Goal: Information Seeking & Learning: Learn about a topic

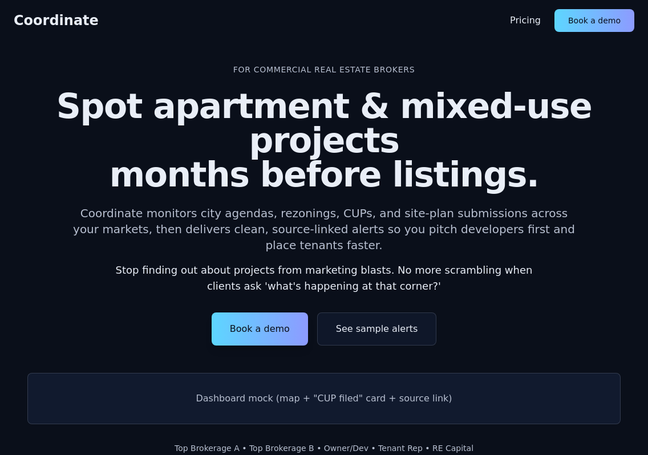
click at [376, 313] on button "See sample alerts" at bounding box center [376, 329] width 119 height 33
click at [261, 313] on button "Book a demo" at bounding box center [260, 329] width 96 height 33
click at [534, 26] on link "Pricing" at bounding box center [525, 21] width 31 height 14
click at [535, 22] on link "Pricing" at bounding box center [525, 21] width 31 height 14
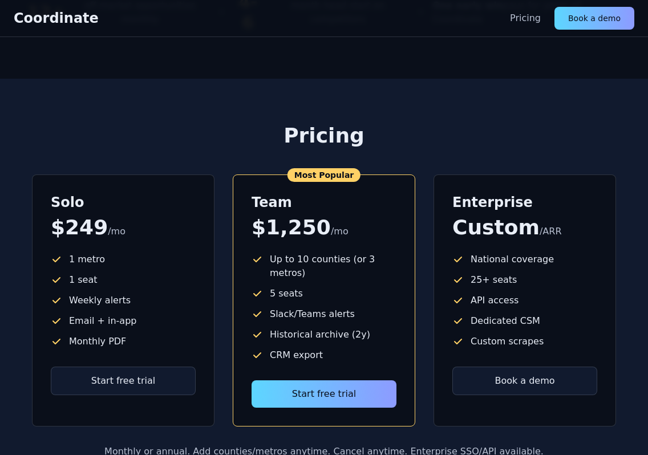
scroll to position [1244, 0]
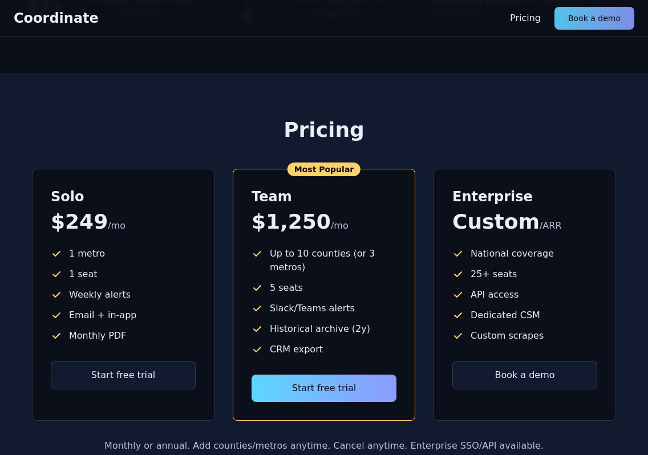
click at [578, 26] on button "Book a demo" at bounding box center [594, 18] width 80 height 23
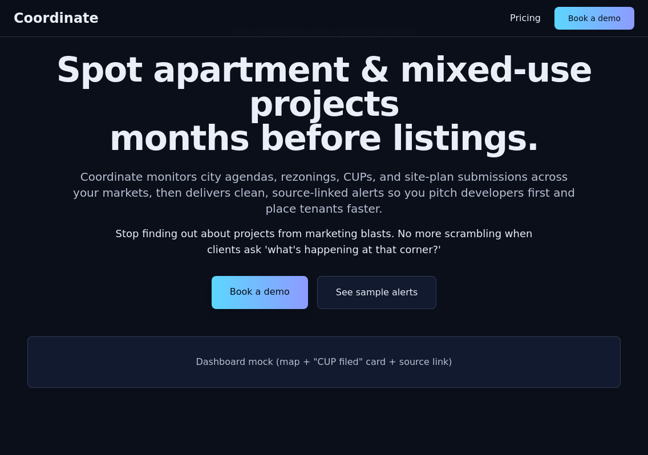
scroll to position [0, 0]
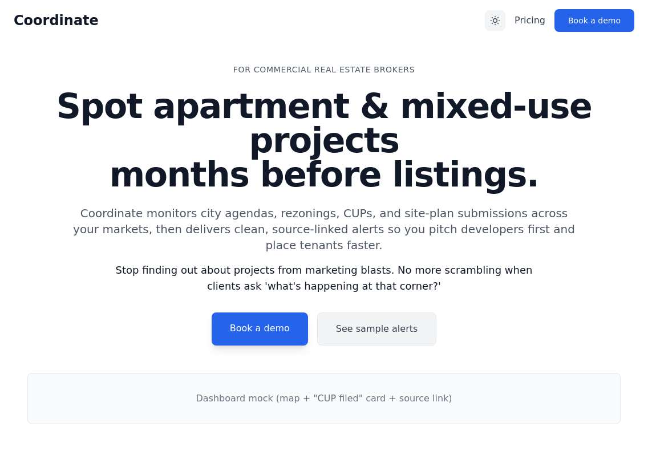
click at [501, 21] on icon "Toggle theme" at bounding box center [494, 20] width 11 height 11
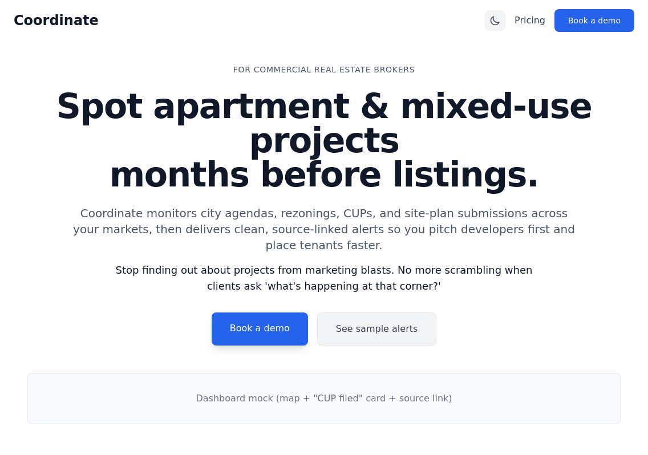
click at [500, 15] on icon "Toggle theme" at bounding box center [494, 20] width 11 height 11
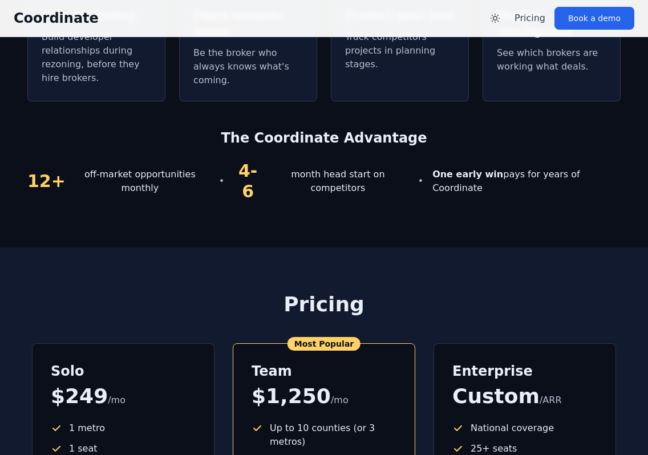
scroll to position [975, 0]
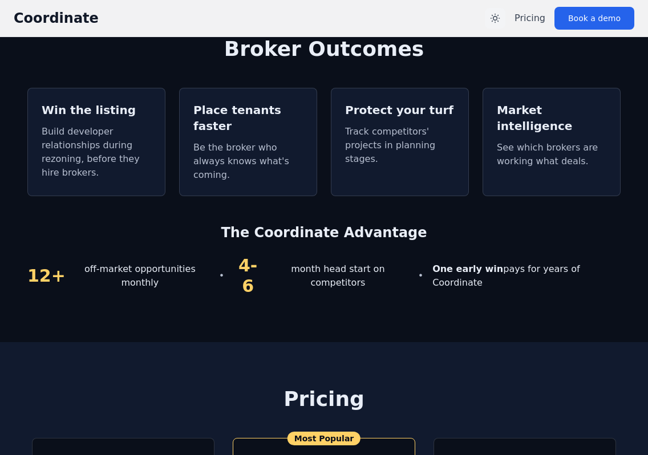
click at [501, 18] on icon "Toggle theme" at bounding box center [494, 18] width 11 height 11
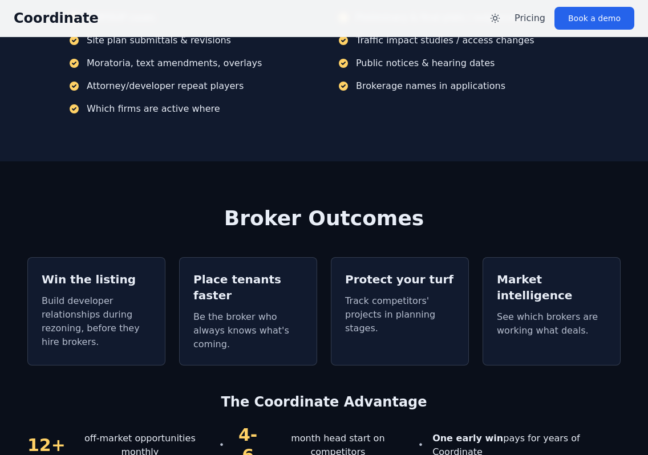
scroll to position [1062, 0]
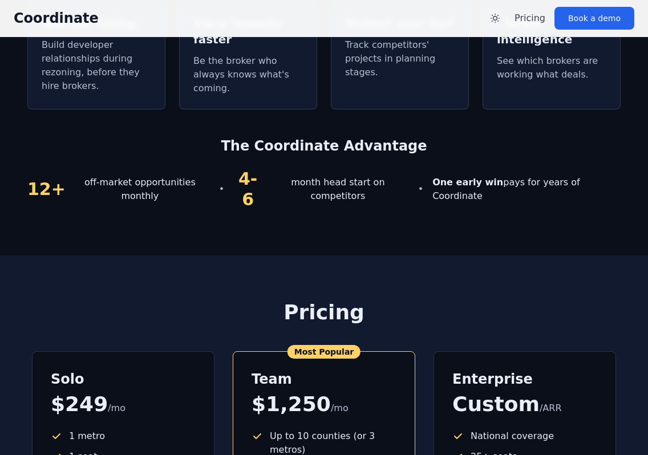
click at [501, 21] on icon "Toggle theme" at bounding box center [494, 18] width 11 height 11
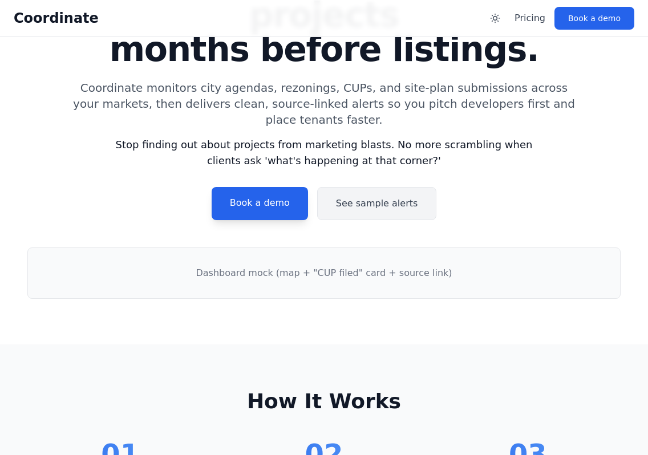
scroll to position [0, 0]
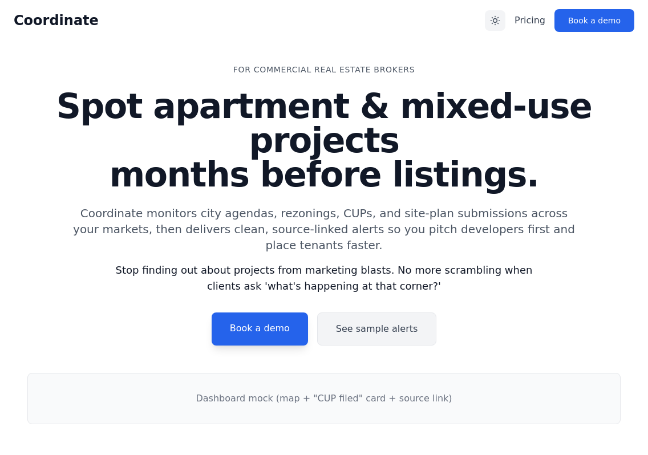
click at [500, 22] on icon "Toggle theme" at bounding box center [495, 21] width 9 height 9
click at [499, 22] on icon "Toggle theme" at bounding box center [495, 21] width 8 height 8
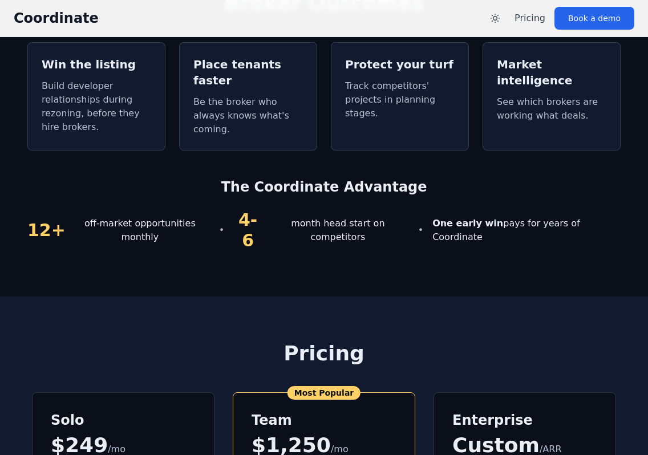
scroll to position [1020, 0]
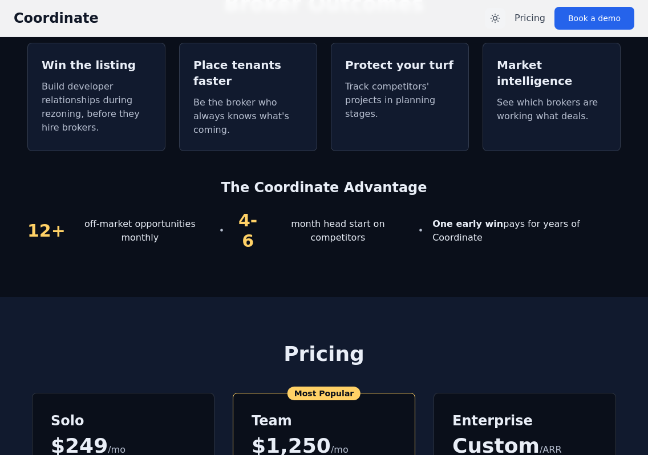
click at [501, 18] on icon "Toggle theme" at bounding box center [494, 18] width 11 height 11
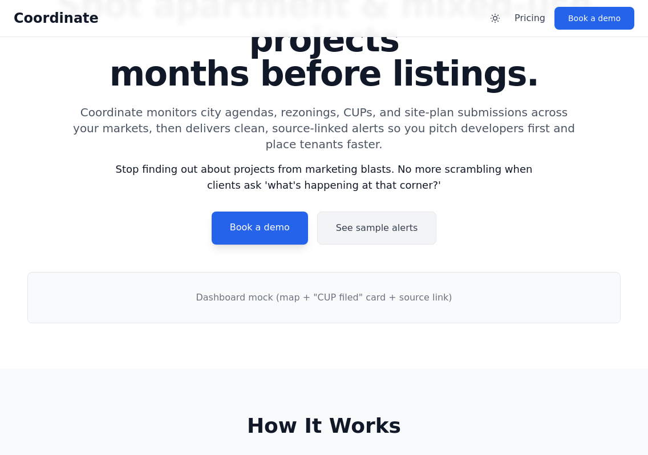
scroll to position [0, 0]
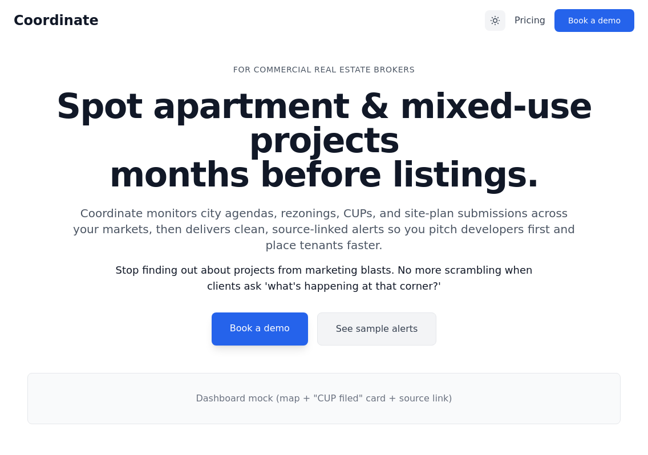
click at [498, 15] on icon "Toggle theme" at bounding box center [494, 20] width 11 height 11
click at [501, 18] on icon "Toggle theme" at bounding box center [494, 20] width 11 height 11
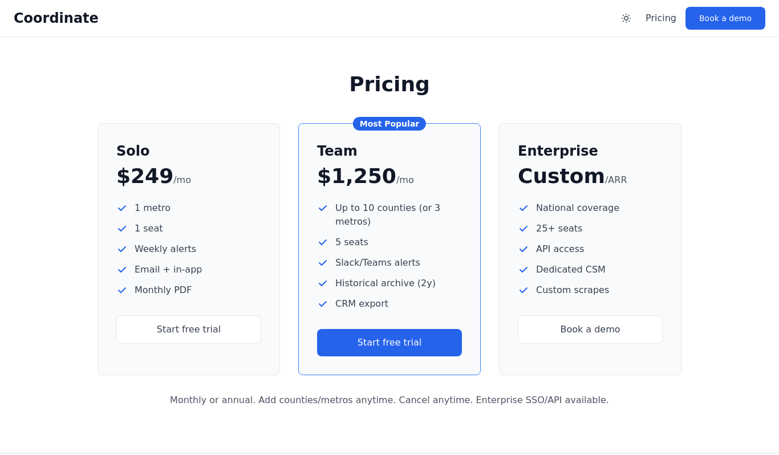
scroll to position [1219, 0]
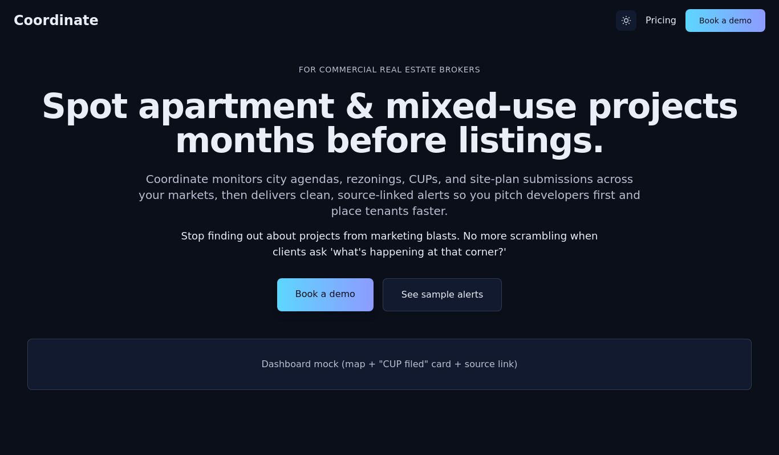
click at [630, 26] on icon "Toggle theme" at bounding box center [625, 20] width 11 height 11
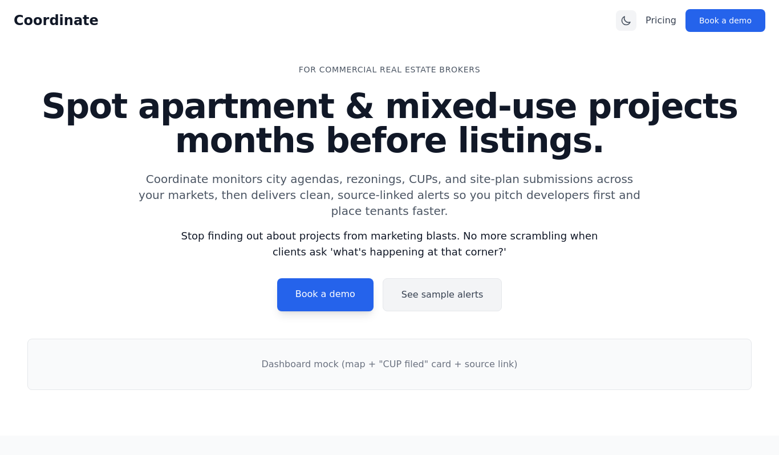
click at [632, 22] on icon "Toggle theme" at bounding box center [625, 20] width 11 height 11
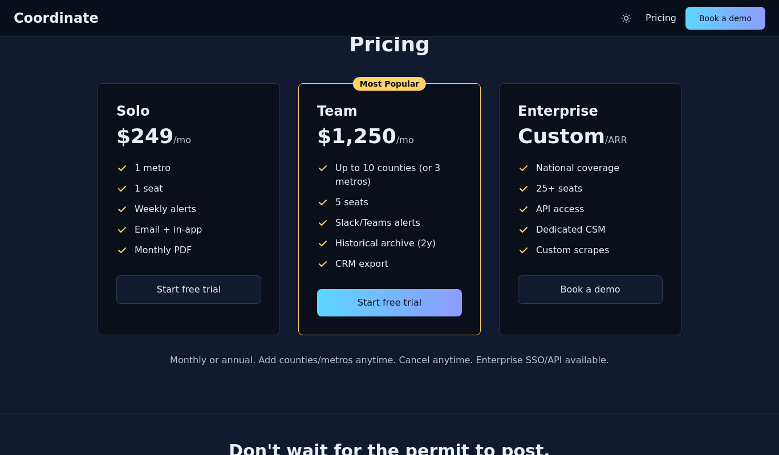
scroll to position [1498, 0]
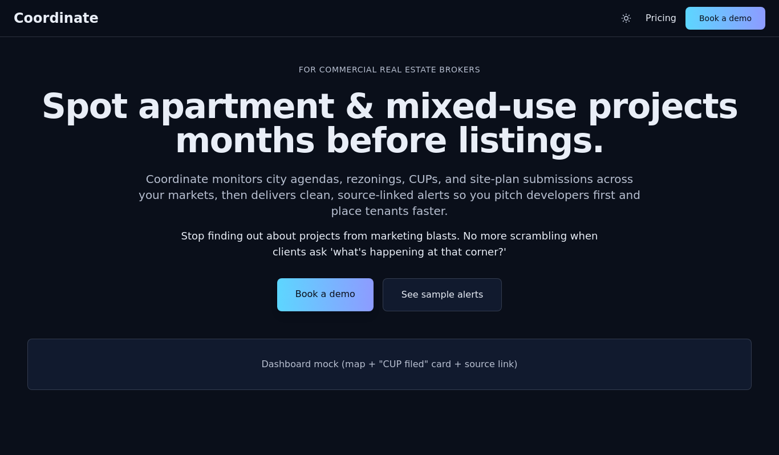
scroll to position [1498, 0]
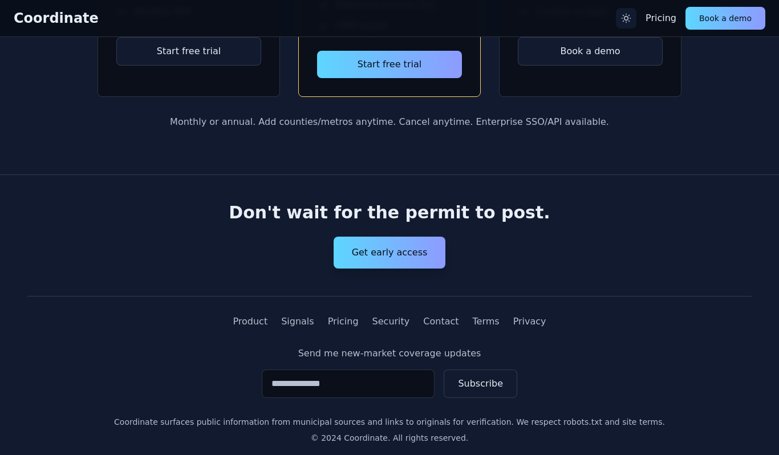
click at [632, 23] on icon "Toggle theme" at bounding box center [625, 18] width 11 height 11
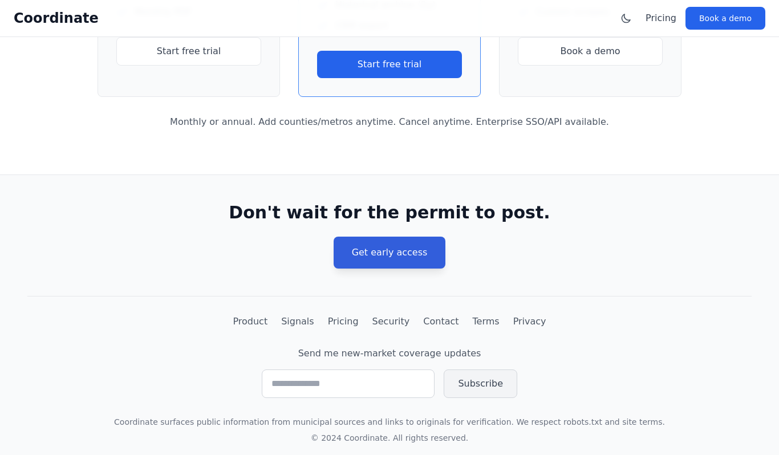
click at [421, 237] on button "Get early access" at bounding box center [390, 253] width 112 height 32
click at [420, 238] on button "Get early access" at bounding box center [390, 253] width 112 height 32
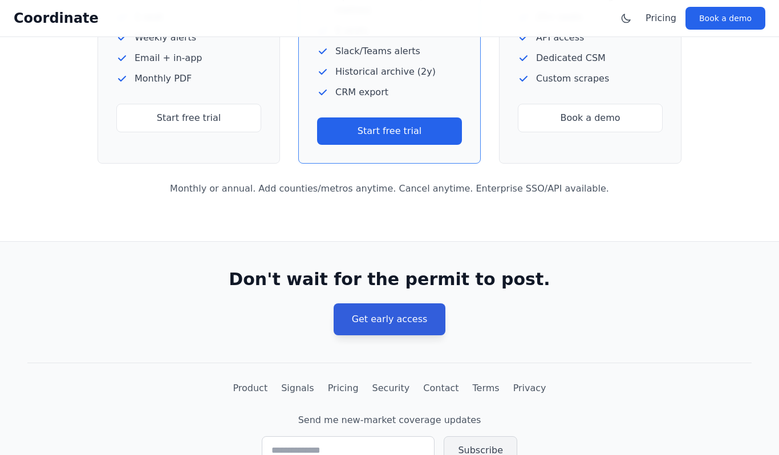
scroll to position [1406, 0]
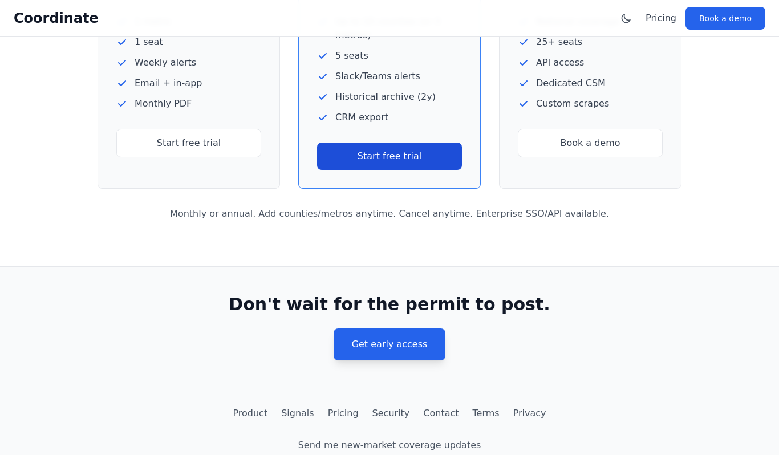
click at [421, 143] on button "Start free trial" at bounding box center [389, 156] width 145 height 27
click at [556, 133] on link "Book a demo" at bounding box center [590, 143] width 145 height 29
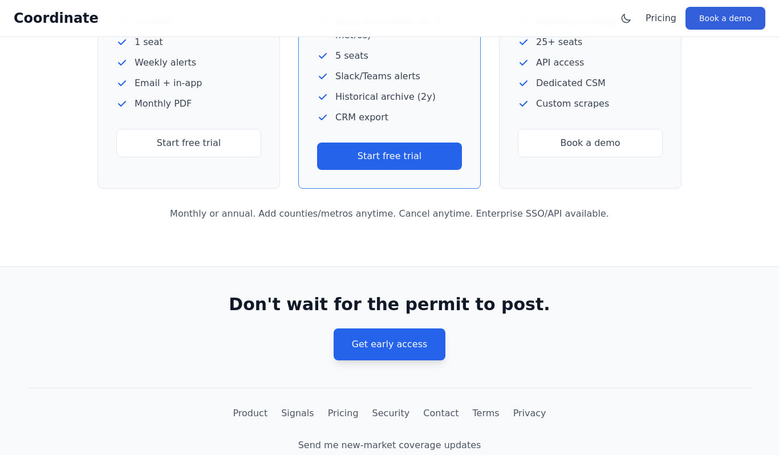
click at [692, 20] on link "Book a demo" at bounding box center [726, 18] width 80 height 23
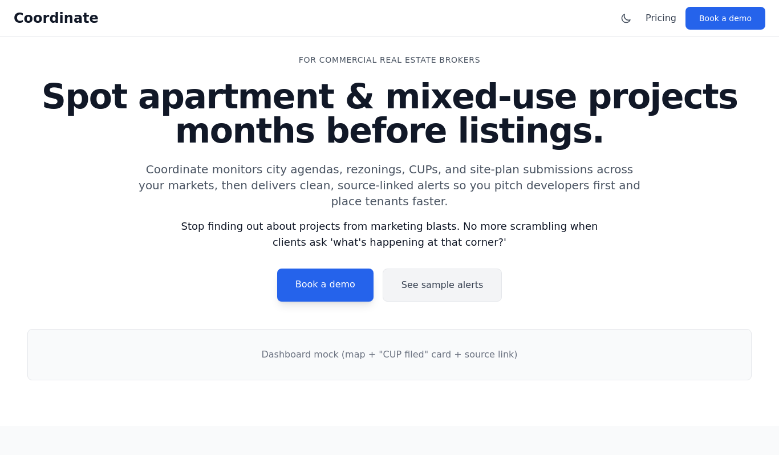
scroll to position [0, 0]
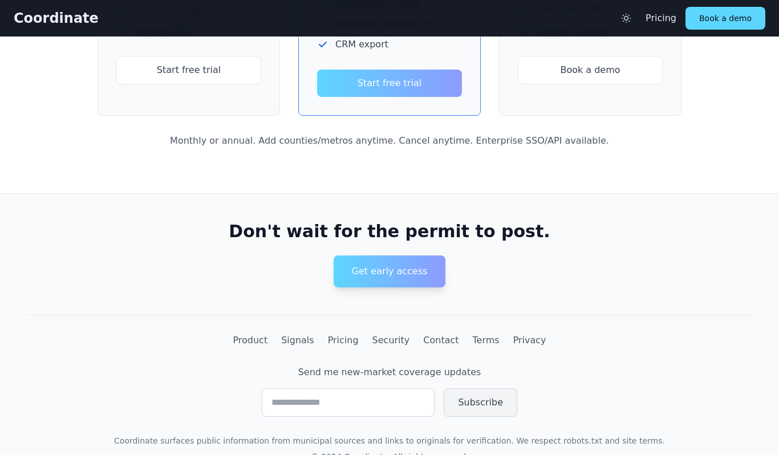
scroll to position [1498, 0]
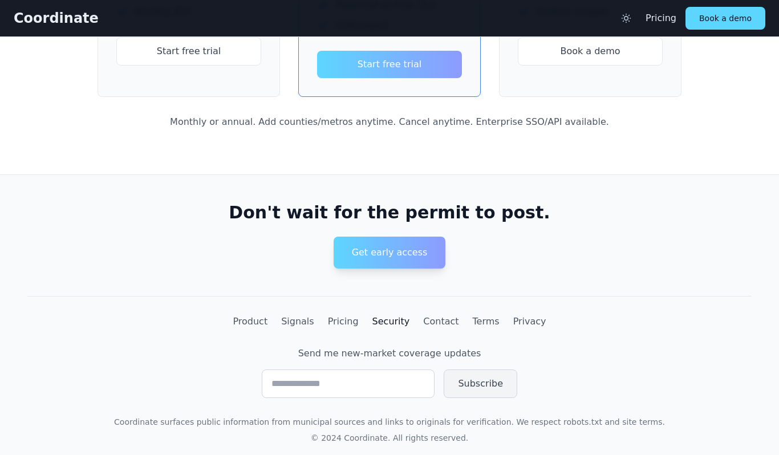
click at [390, 315] on link "Security" at bounding box center [391, 322] width 38 height 14
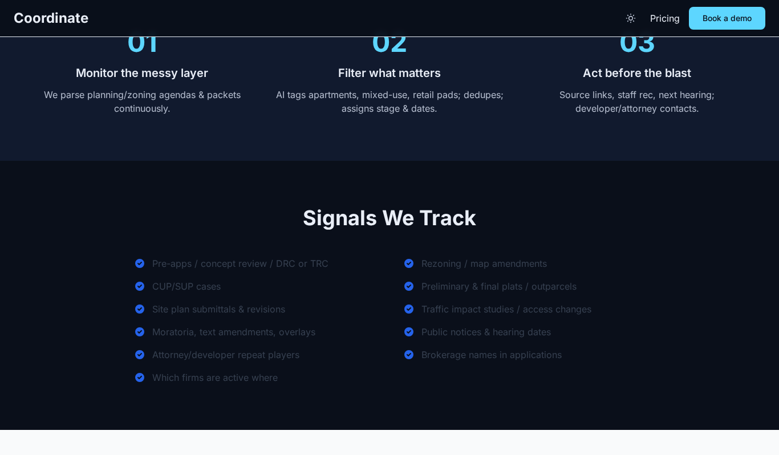
scroll to position [501, 0]
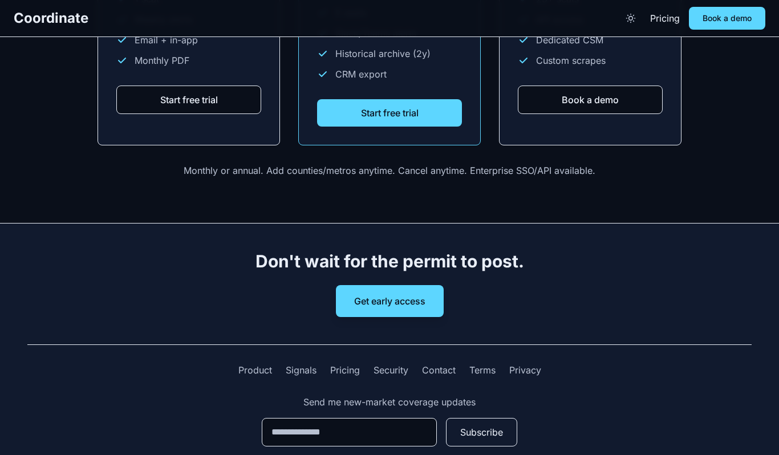
scroll to position [1514, 0]
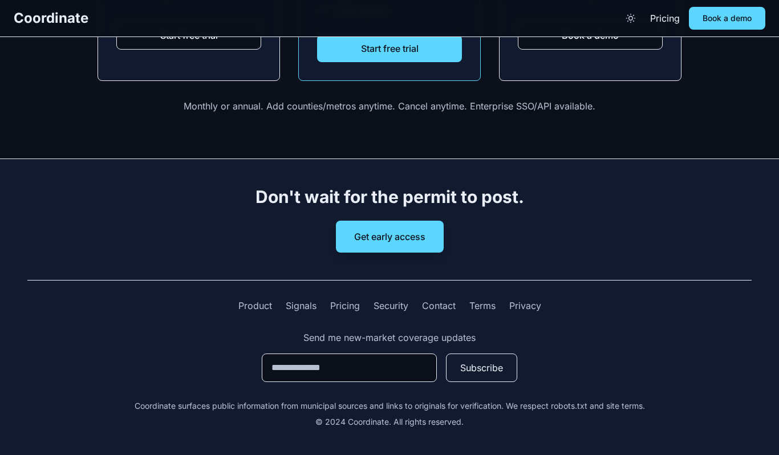
click at [615, 14] on div "Coordinate Pricing Book a demo" at bounding box center [389, 18] width 779 height 23
click at [623, 19] on button "Toggle theme" at bounding box center [630, 18] width 21 height 21
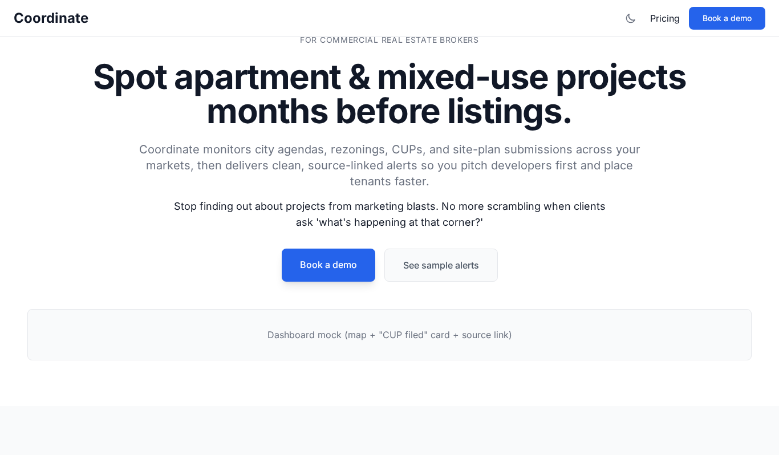
scroll to position [0, 0]
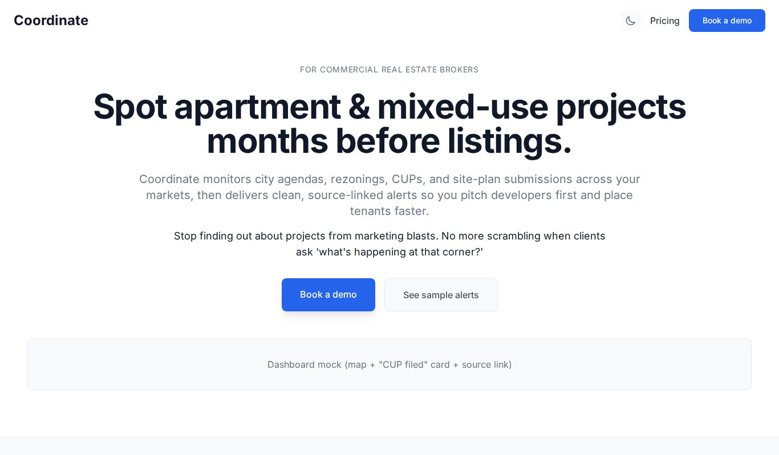
click at [630, 23] on icon "Toggle theme" at bounding box center [630, 20] width 11 height 11
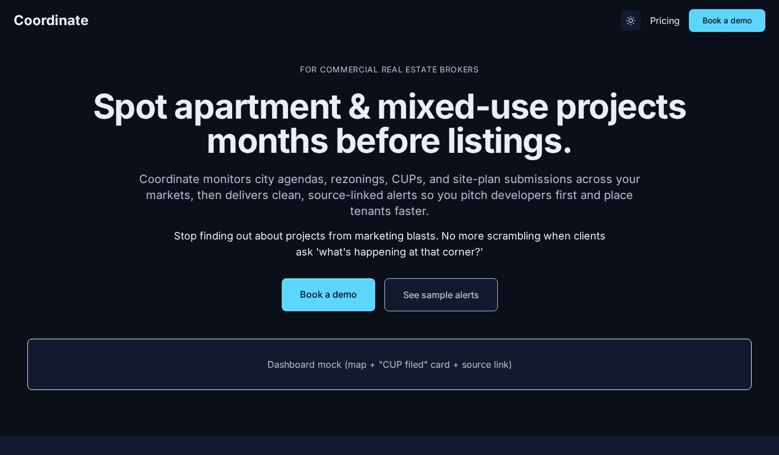
click at [630, 22] on icon "Toggle theme" at bounding box center [630, 20] width 11 height 11
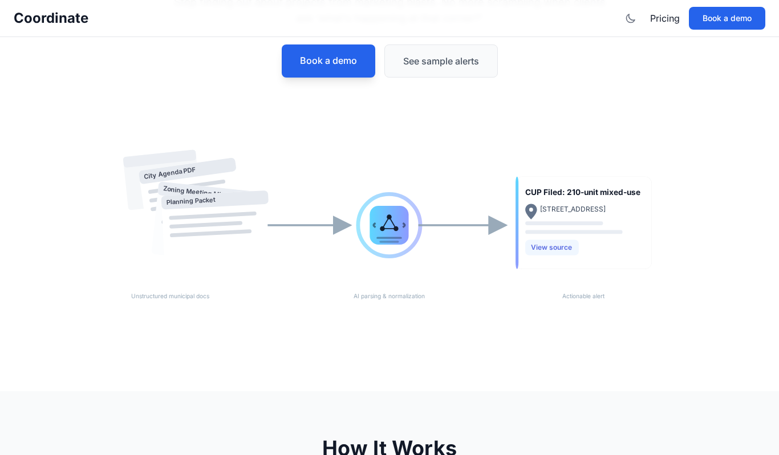
scroll to position [256, 0]
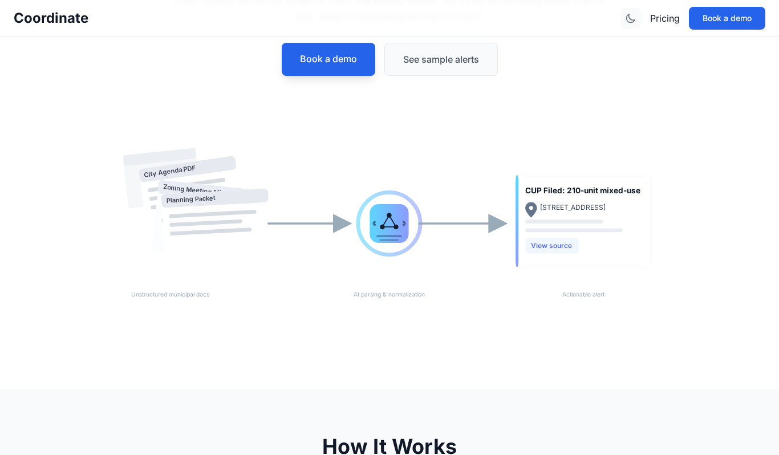
click at [629, 18] on icon "Toggle theme" at bounding box center [630, 18] width 11 height 11
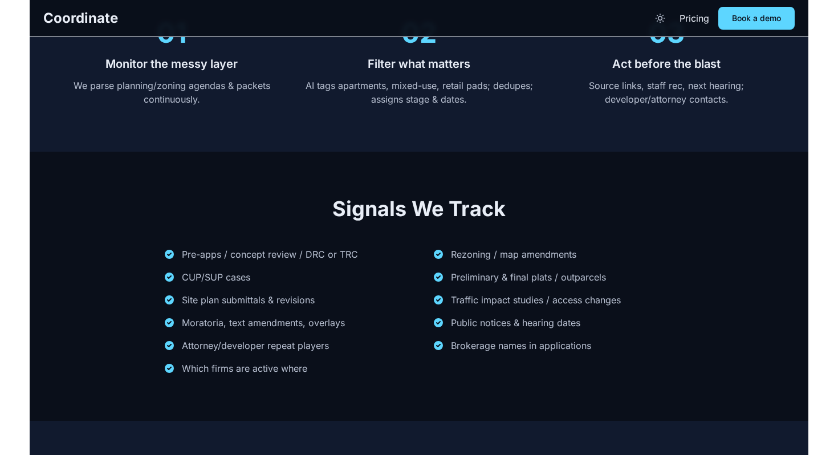
scroll to position [0, 0]
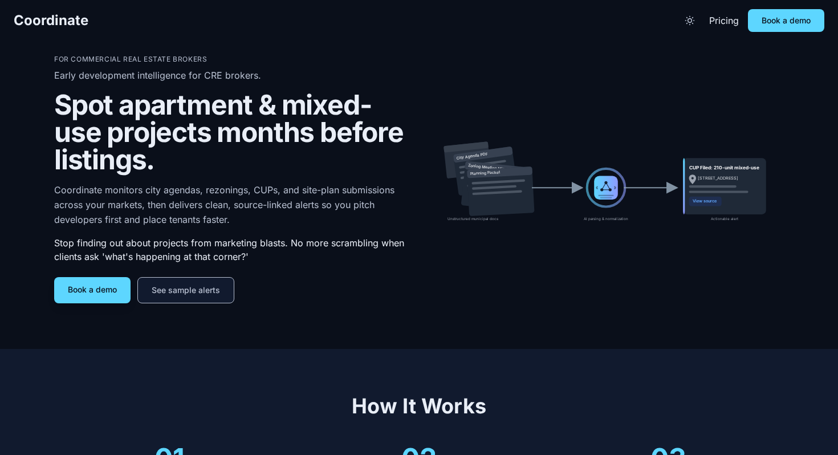
click at [532, 267] on div "For Commercial Real Estate Brokers Early development intelligence for CRE broke…" at bounding box center [419, 179] width 730 height 249
click at [686, 26] on button "Toggle theme" at bounding box center [690, 20] width 21 height 21
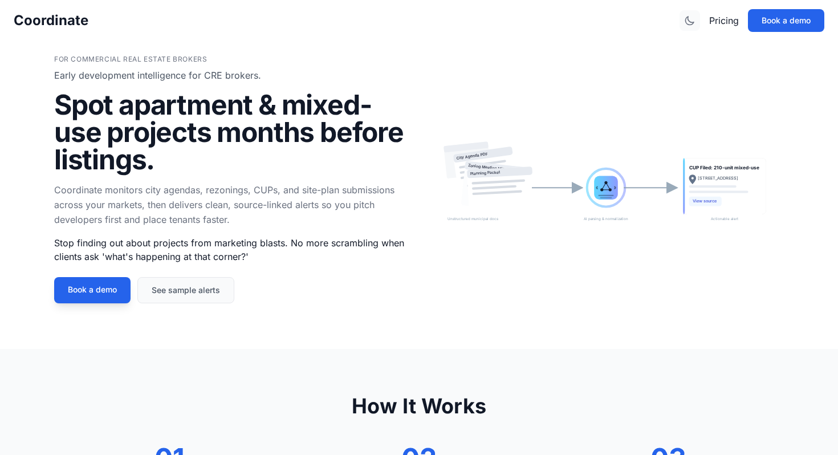
click at [686, 26] on icon "Toggle theme" at bounding box center [689, 20] width 11 height 11
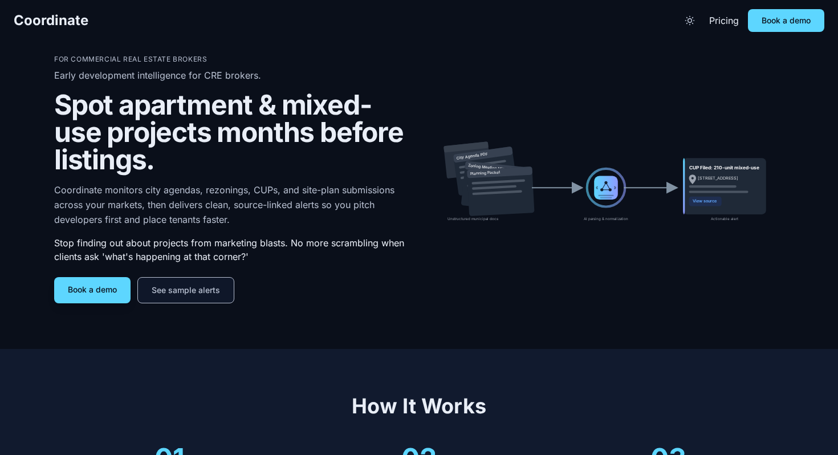
click at [218, 281] on button "See sample alerts" at bounding box center [185, 290] width 97 height 26
click at [291, 266] on div "For Commercial Real Estate Brokers Early development intelligence for CRE broke…" at bounding box center [232, 179] width 356 height 249
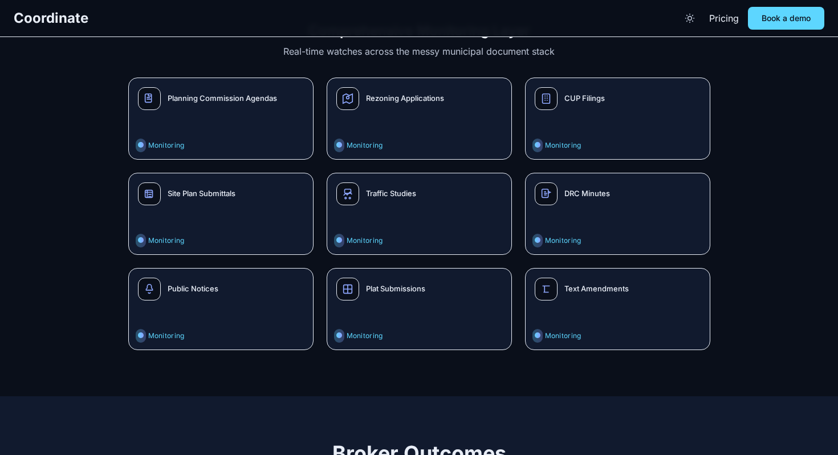
scroll to position [648, 0]
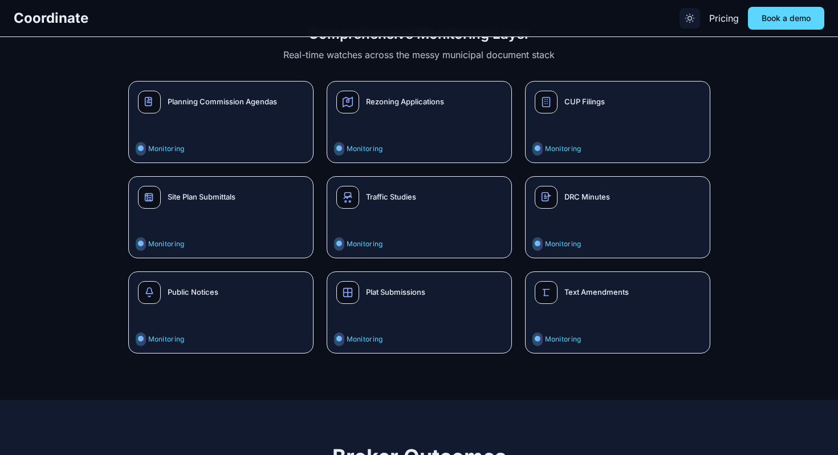
click at [691, 15] on icon "Toggle theme" at bounding box center [690, 18] width 9 height 9
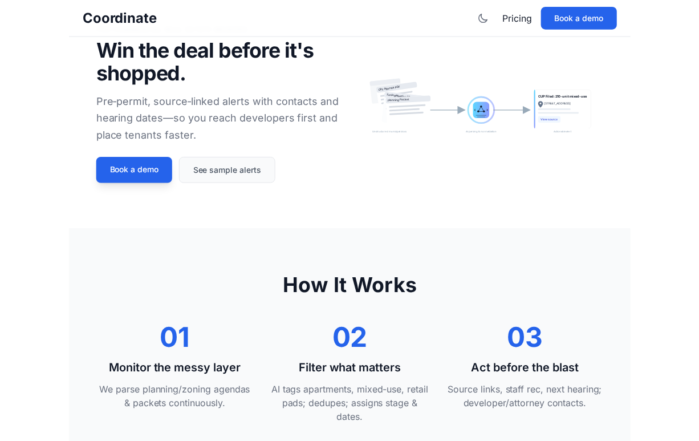
scroll to position [0, 0]
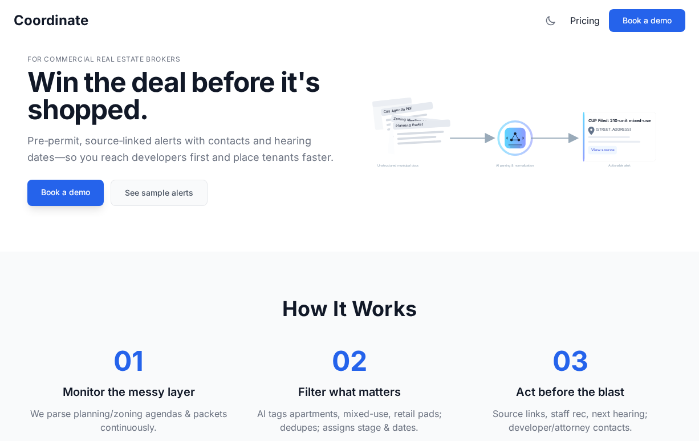
click at [491, 104] on icon "City Agenda PDF Zoning Meeting Minutes Planning Packet CUP Filed: 210-unit mixe…" at bounding box center [515, 130] width 313 height 94
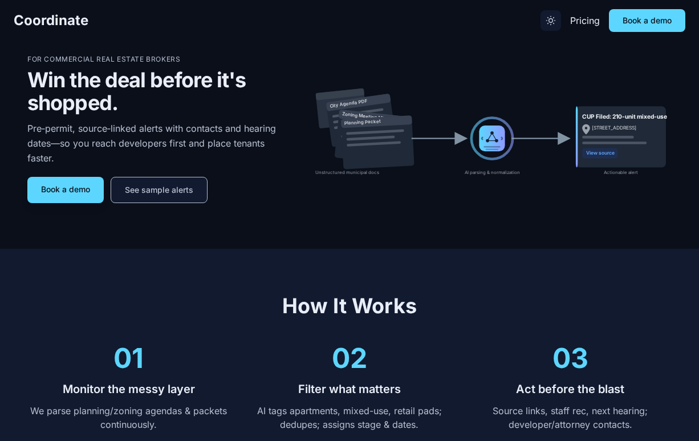
click at [547, 23] on icon "Toggle theme" at bounding box center [550, 20] width 11 height 11
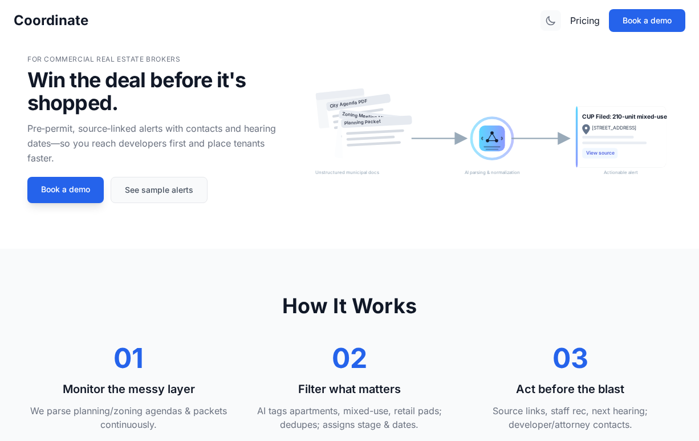
click at [547, 23] on icon "Toggle theme" at bounding box center [550, 20] width 11 height 11
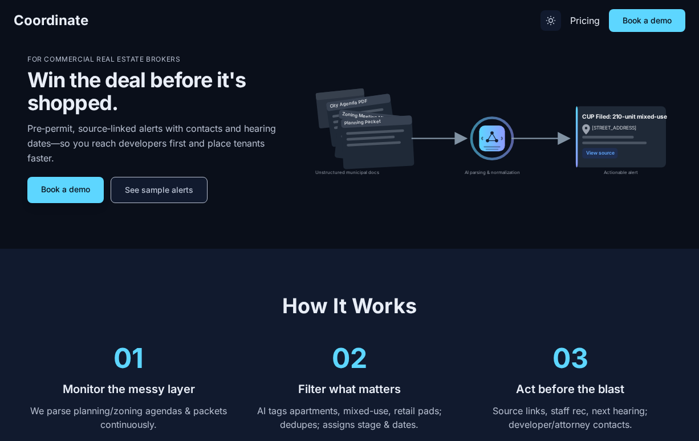
click at [547, 23] on icon "Toggle theme" at bounding box center [550, 20] width 11 height 11
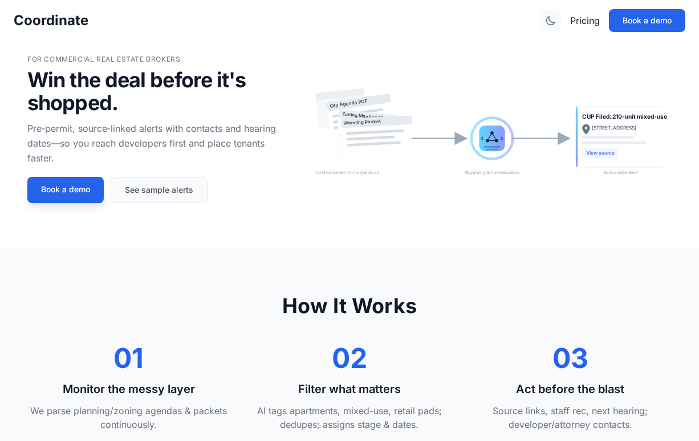
click at [547, 23] on icon "Toggle theme" at bounding box center [550, 20] width 11 height 11
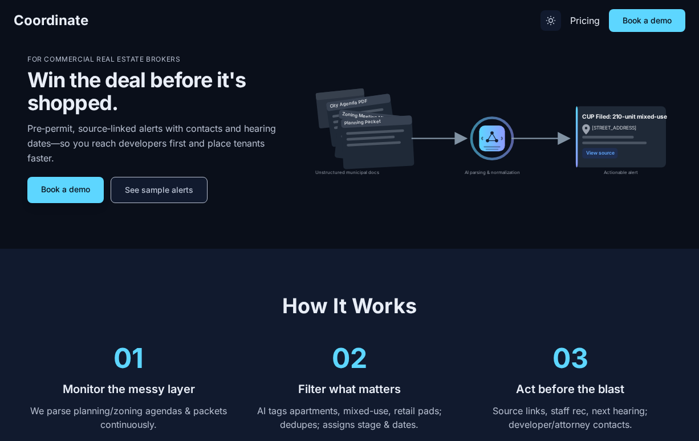
click at [547, 23] on icon "Toggle theme" at bounding box center [550, 20] width 11 height 11
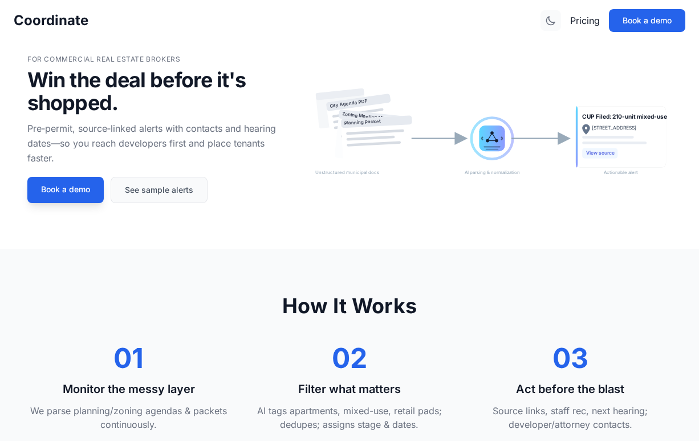
click at [547, 23] on icon "Toggle theme" at bounding box center [550, 20] width 11 height 11
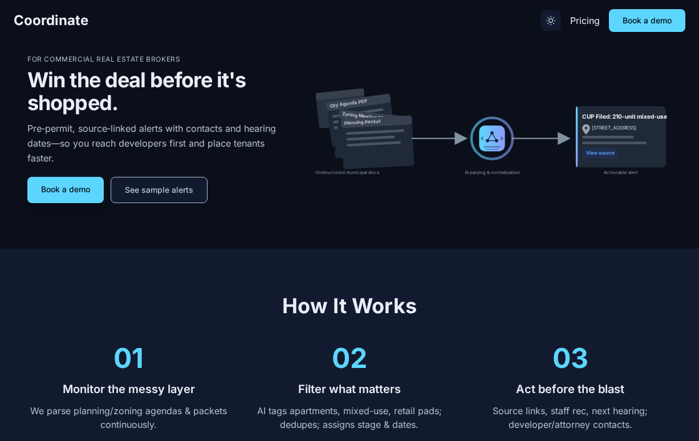
click at [547, 23] on icon "Toggle theme" at bounding box center [550, 20] width 11 height 11
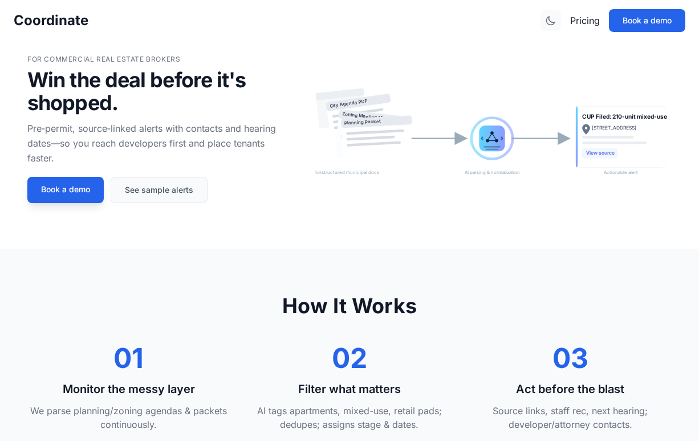
click at [547, 23] on icon "Toggle theme" at bounding box center [550, 20] width 11 height 11
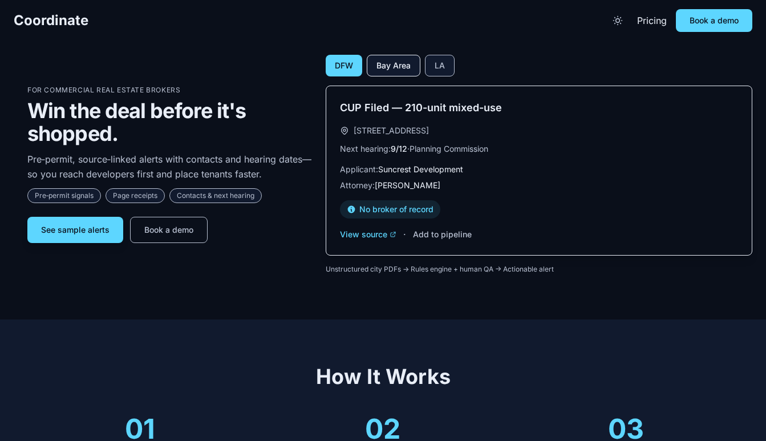
click at [406, 65] on button "Bay Area" at bounding box center [394, 66] width 54 height 22
click at [457, 67] on div "DFW Bay Area LA" at bounding box center [539, 66] width 427 height 22
click at [447, 67] on button "LA" at bounding box center [440, 66] width 30 height 22
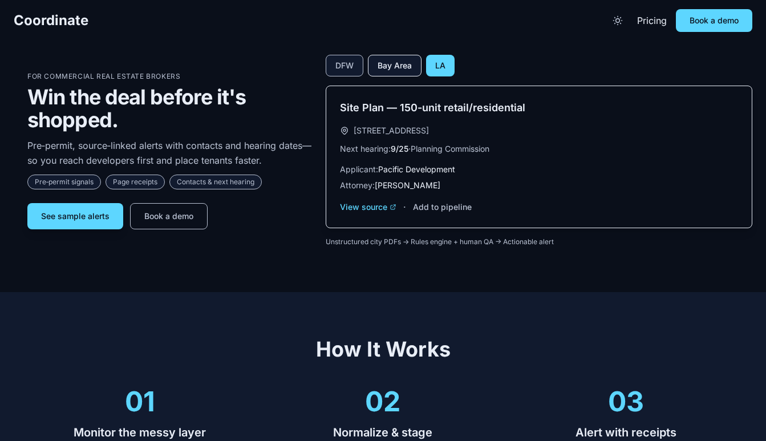
click at [408, 67] on button "Bay Area" at bounding box center [395, 66] width 54 height 22
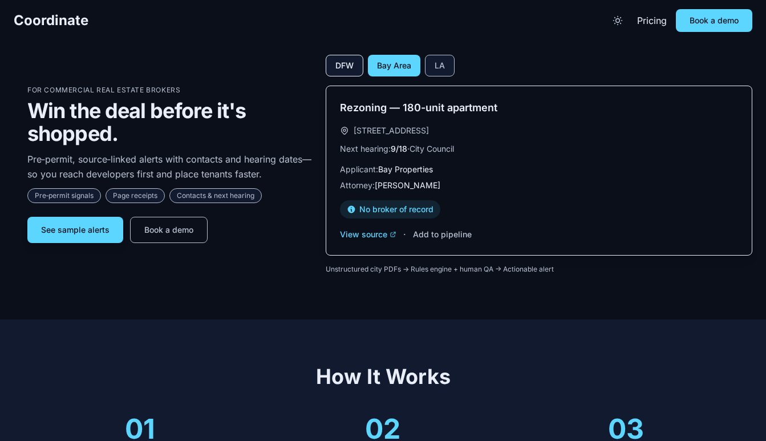
click at [348, 66] on button "DFW" at bounding box center [345, 66] width 38 height 22
click at [396, 67] on button "Bay Area" at bounding box center [394, 66] width 54 height 22
click at [426, 67] on button "LA" at bounding box center [440, 66] width 30 height 22
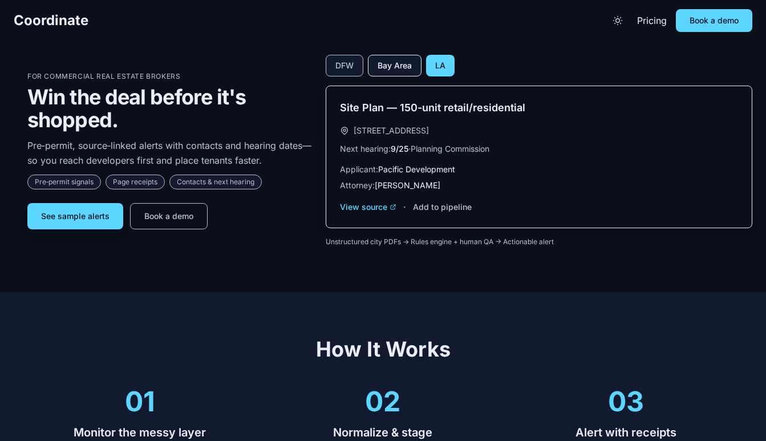
click at [379, 70] on button "Bay Area" at bounding box center [395, 66] width 54 height 22
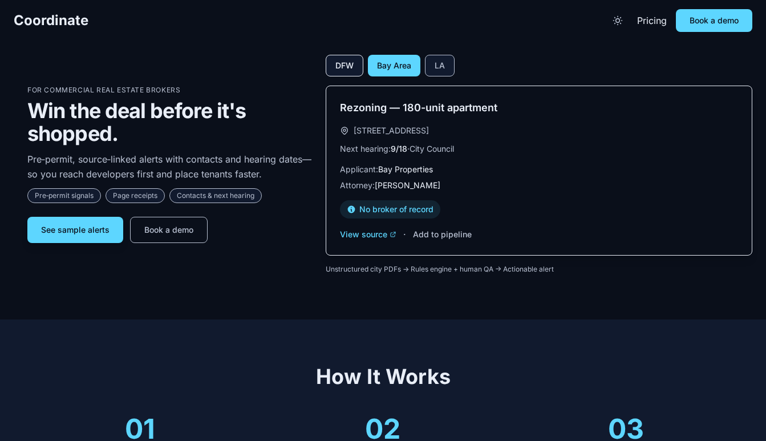
click at [344, 70] on button "DFW" at bounding box center [345, 66] width 38 height 22
click at [444, 71] on button "LA" at bounding box center [440, 66] width 30 height 22
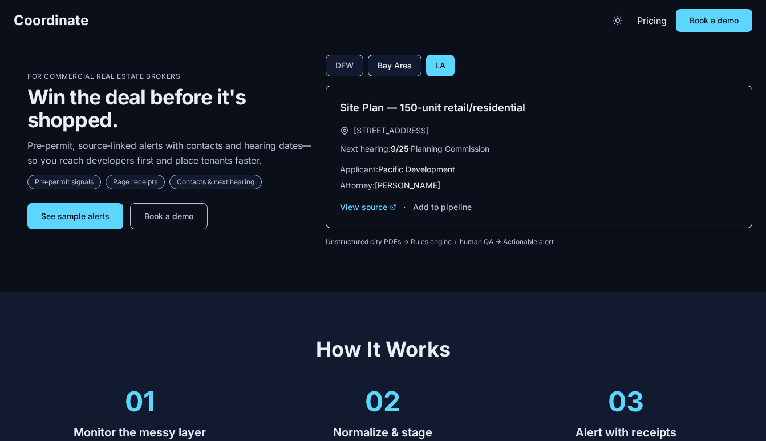
click at [404, 70] on button "Bay Area" at bounding box center [395, 66] width 54 height 22
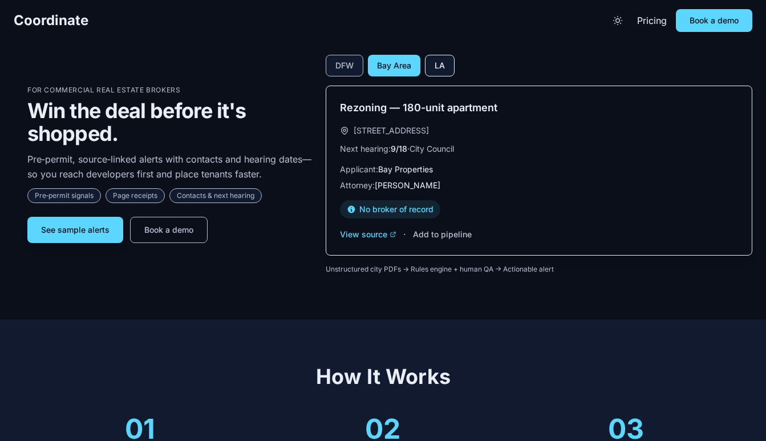
click at [438, 71] on button "LA" at bounding box center [440, 66] width 30 height 22
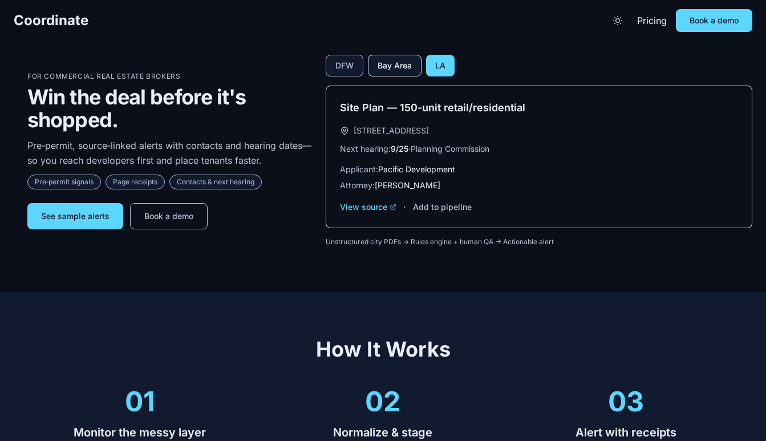
click at [399, 70] on button "Bay Area" at bounding box center [395, 66] width 54 height 22
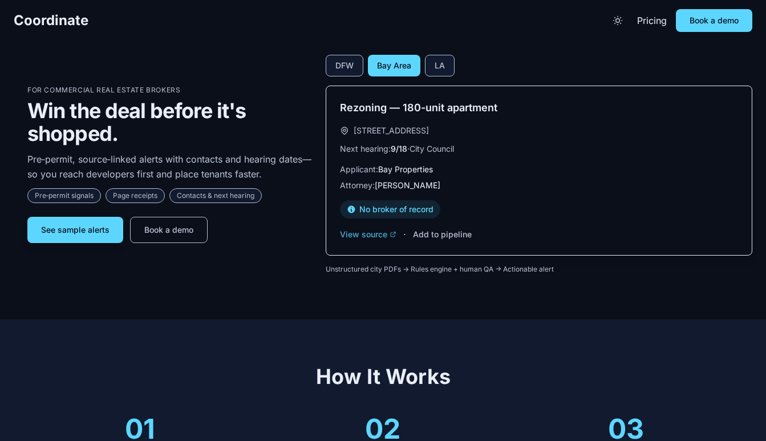
click at [376, 235] on button "View source" at bounding box center [368, 235] width 56 height 14
click at [205, 197] on span "Contacts & next hearing" at bounding box center [215, 195] width 92 height 15
click at [95, 232] on button "See sample alerts" at bounding box center [75, 230] width 96 height 26
click at [353, 70] on button "DFW" at bounding box center [345, 66] width 38 height 22
click at [386, 73] on button "Bay Area" at bounding box center [394, 66] width 54 height 22
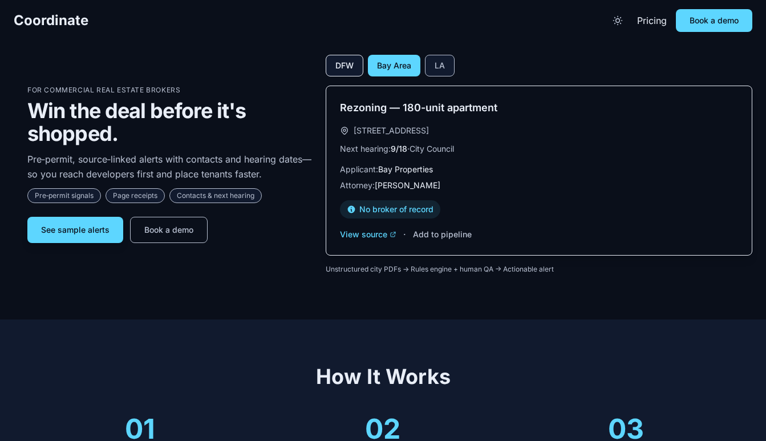
click at [347, 68] on button "DFW" at bounding box center [345, 66] width 38 height 22
click at [393, 69] on button "Bay Area" at bounding box center [394, 66] width 54 height 22
click at [348, 66] on button "DFW" at bounding box center [345, 66] width 38 height 22
click at [431, 66] on button "LA" at bounding box center [440, 66] width 30 height 22
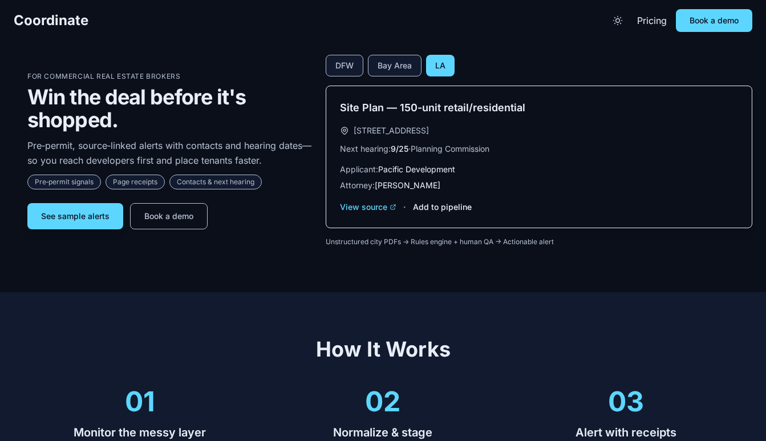
click at [424, 207] on button "Add to pipeline" at bounding box center [442, 207] width 59 height 14
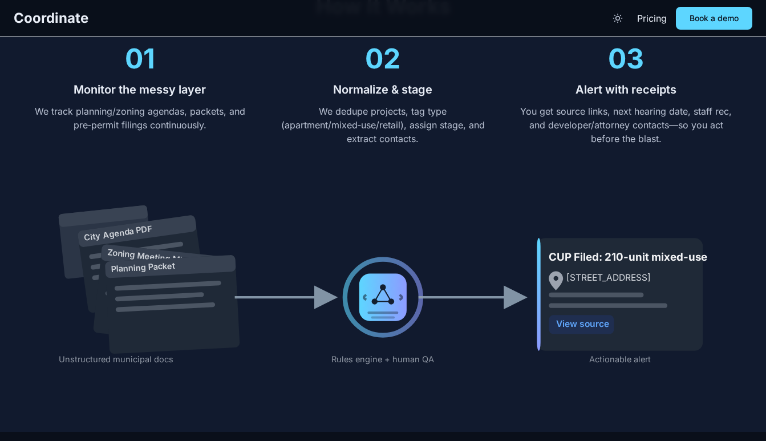
scroll to position [344, 0]
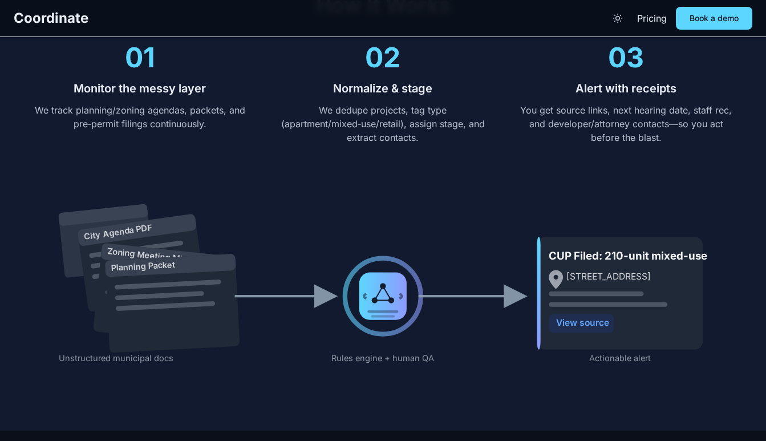
click at [522, 215] on icon "City Agenda PDF Zoning Meeting Minutes Planning Packet CUP Filed: 210-unit mixe…" at bounding box center [382, 278] width 711 height 213
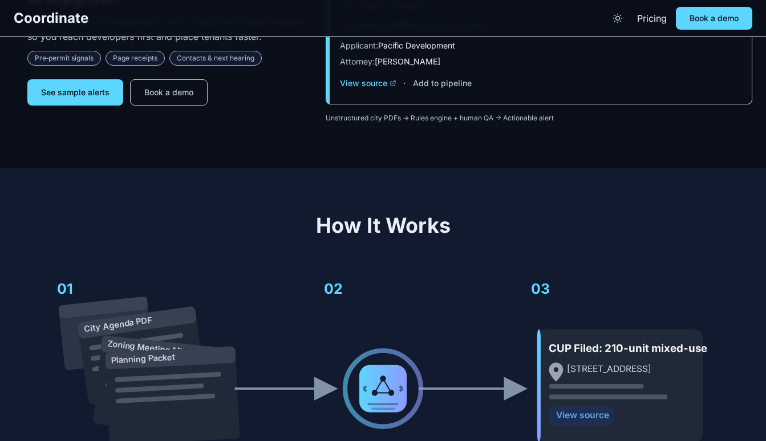
scroll to position [123, 0]
click at [321, 201] on section "How It Works City Agenda PDF Zoning Meeting Minutes Planning Packet CUP Filed: …" at bounding box center [383, 358] width 766 height 379
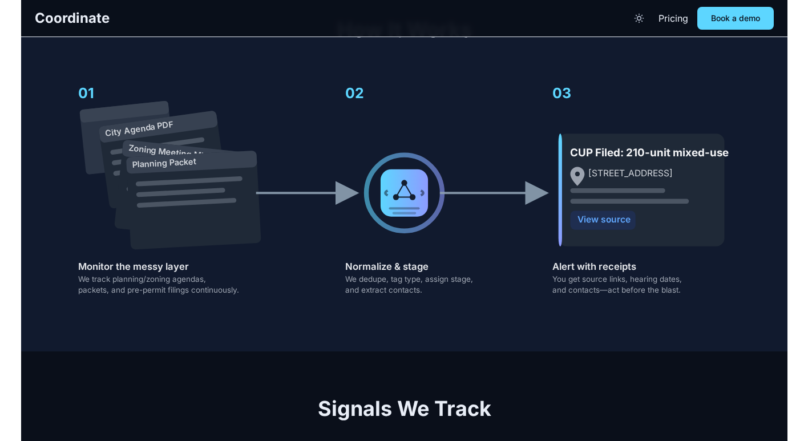
scroll to position [317, 0]
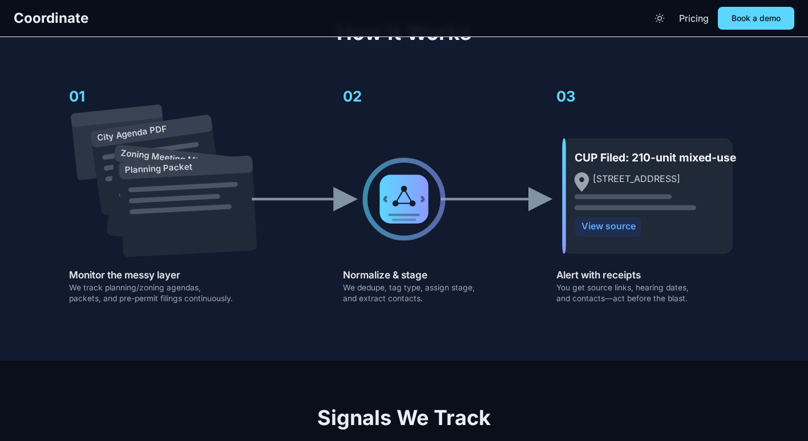
click at [610, 173] on text "[STREET_ADDRESS]" at bounding box center [636, 178] width 87 height 11
drag, startPoint x: 574, startPoint y: 163, endPoint x: 769, endPoint y: 167, distance: 195.1
click at [699, 167] on section "How It Works City Agenda PDF Zoning Meeting Minutes Planning Packet CUP Filed: …" at bounding box center [404, 167] width 808 height 385
copy text "CUP Filed: 210-unit mixed-use"
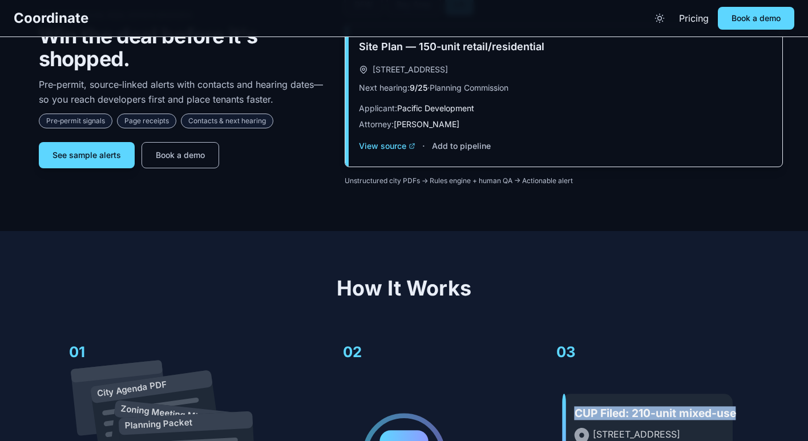
scroll to position [0, 0]
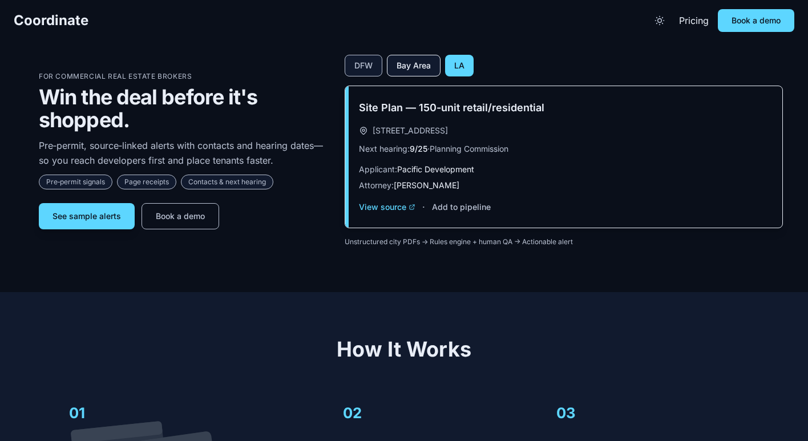
click at [423, 74] on button "Bay Area" at bounding box center [414, 66] width 54 height 22
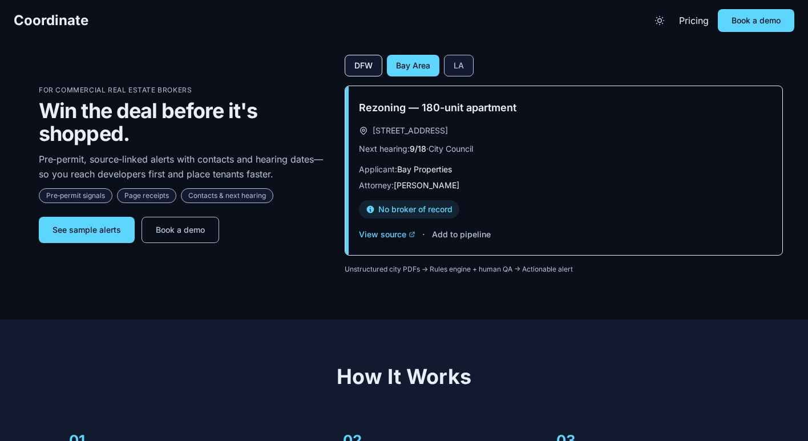
click at [360, 71] on button "DFW" at bounding box center [363, 66] width 38 height 22
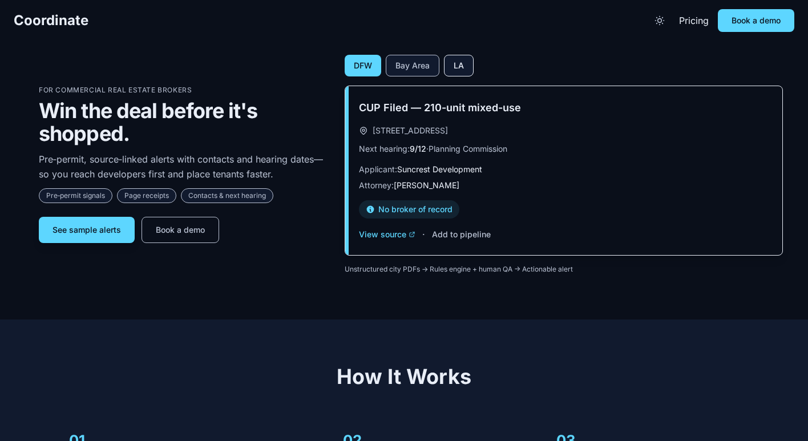
click at [452, 71] on button "LA" at bounding box center [459, 66] width 30 height 22
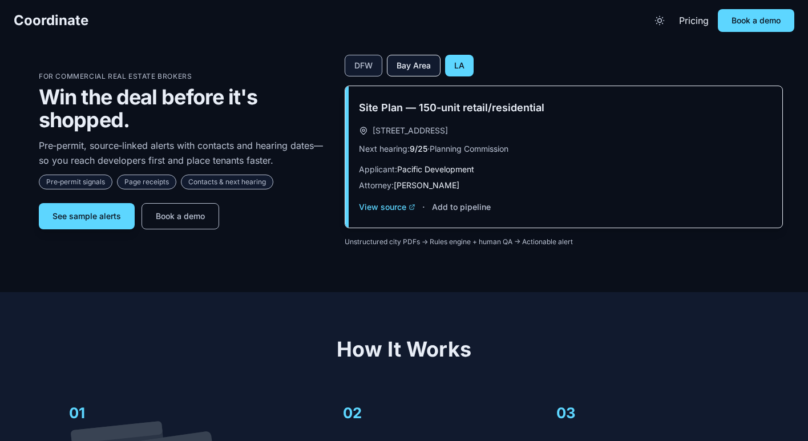
click at [413, 71] on button "Bay Area" at bounding box center [414, 66] width 54 height 22
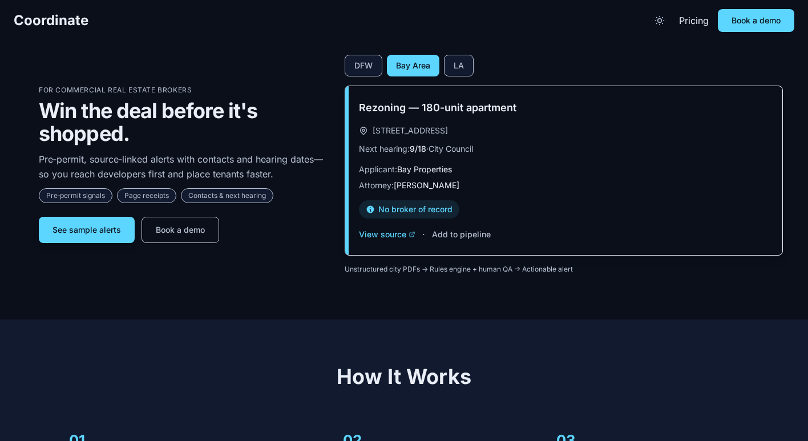
click at [383, 71] on div "DFW Bay Area LA" at bounding box center [563, 66] width 438 height 22
click at [429, 71] on button "Bay Area" at bounding box center [413, 66] width 52 height 22
click at [363, 70] on button "DFW" at bounding box center [363, 66] width 38 height 22
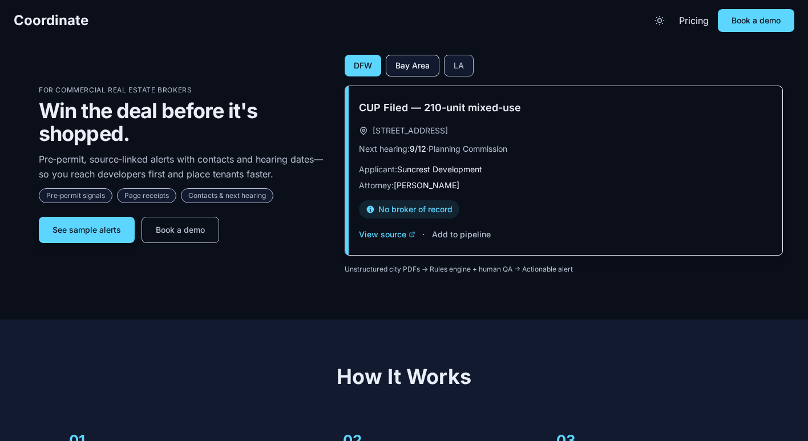
click at [404, 69] on button "Bay Area" at bounding box center [413, 66] width 54 height 22
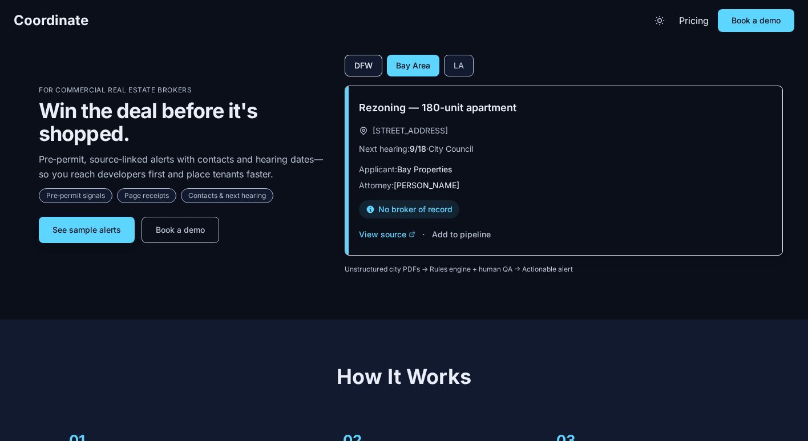
click at [367, 69] on button "DFW" at bounding box center [363, 66] width 38 height 22
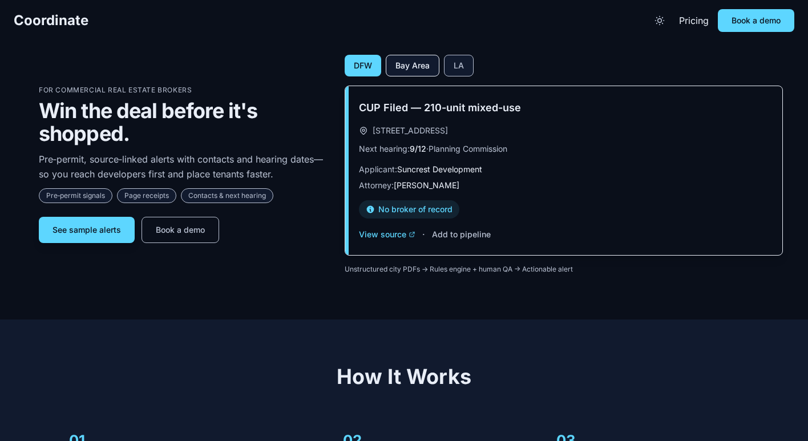
click at [398, 67] on button "Bay Area" at bounding box center [413, 66] width 54 height 22
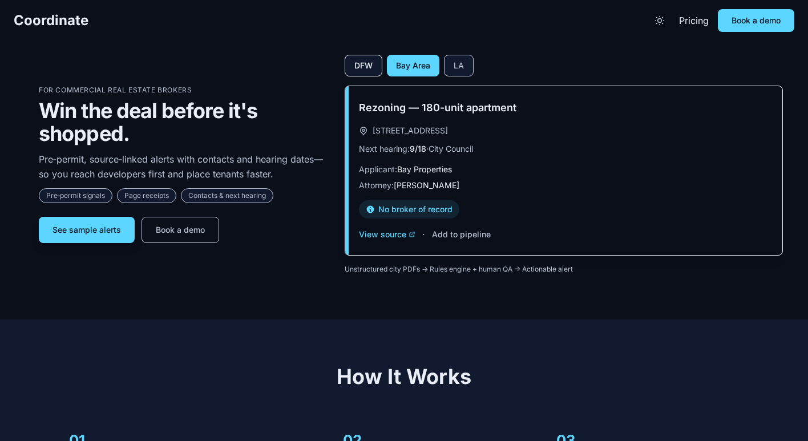
click at [369, 71] on button "DFW" at bounding box center [363, 66] width 38 height 22
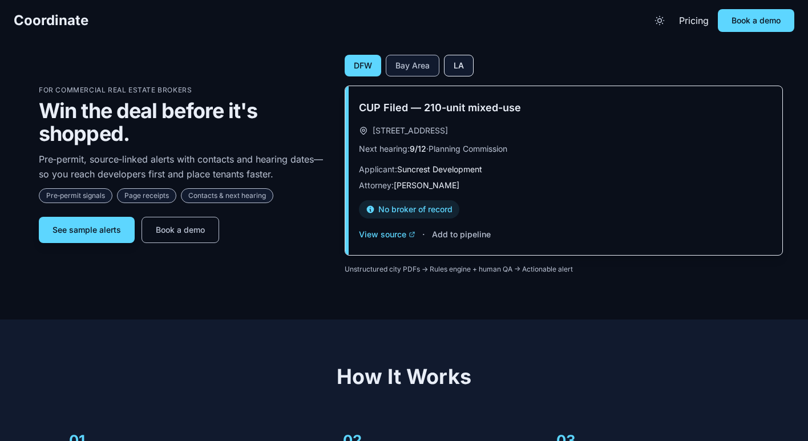
click at [459, 68] on button "LA" at bounding box center [459, 66] width 30 height 22
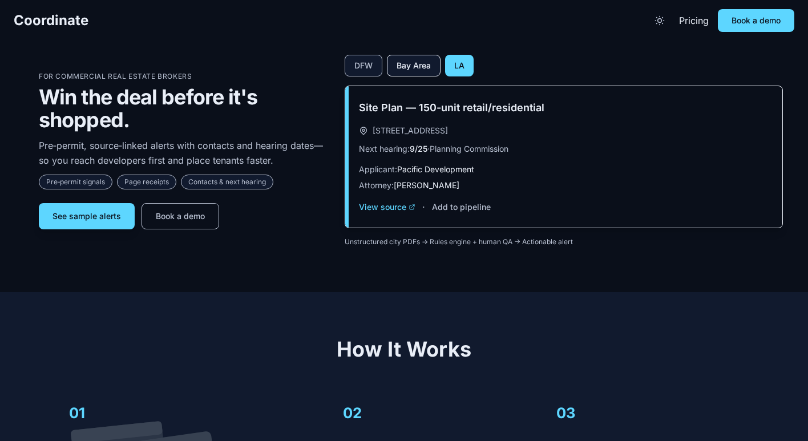
click at [429, 70] on button "Bay Area" at bounding box center [414, 66] width 54 height 22
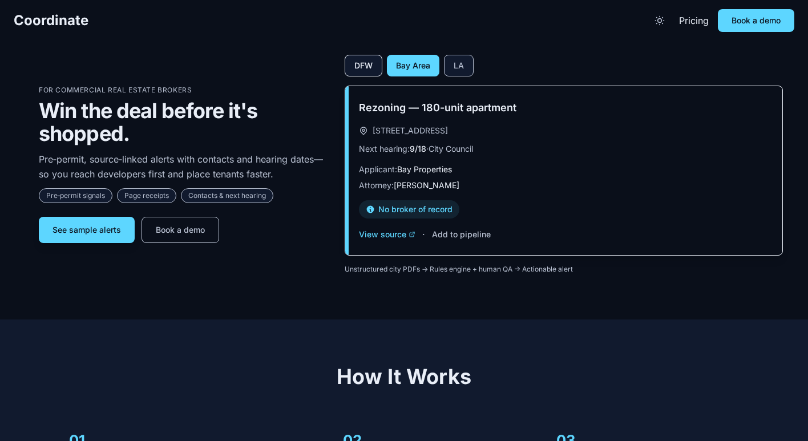
click at [378, 70] on button "DFW" at bounding box center [363, 66] width 38 height 22
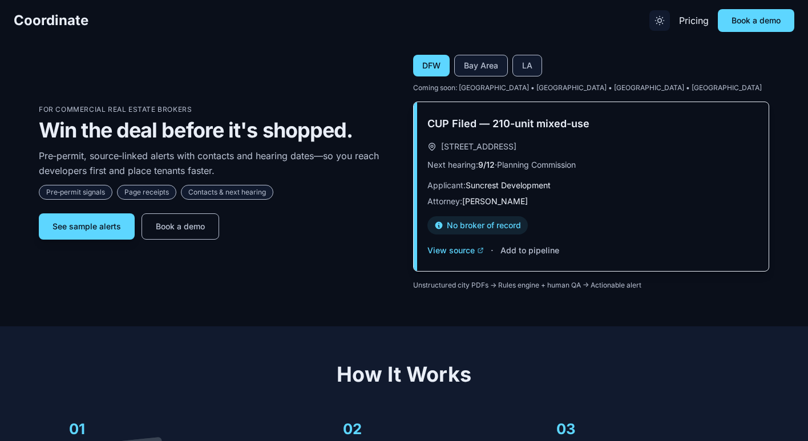
click at [658, 21] on icon "Toggle theme" at bounding box center [659, 20] width 11 height 11
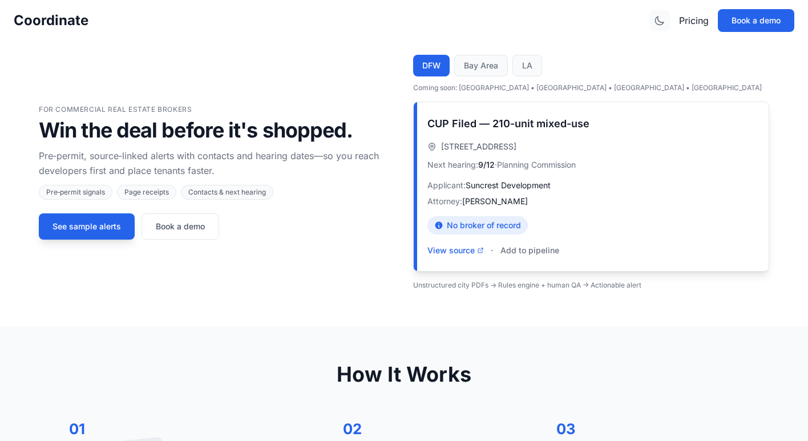
click at [659, 19] on icon "Toggle theme" at bounding box center [659, 20] width 11 height 11
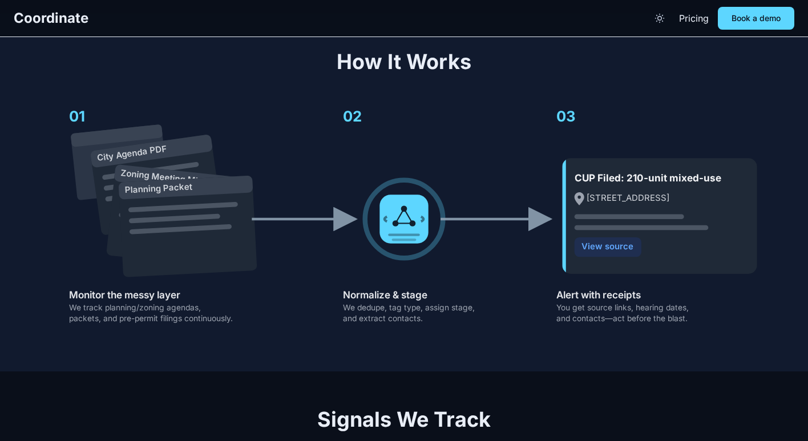
scroll to position [301, 0]
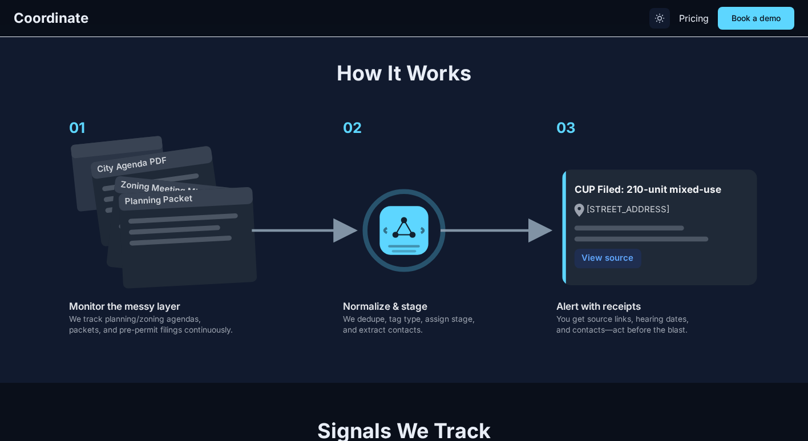
click at [656, 22] on icon "Toggle theme" at bounding box center [659, 18] width 11 height 11
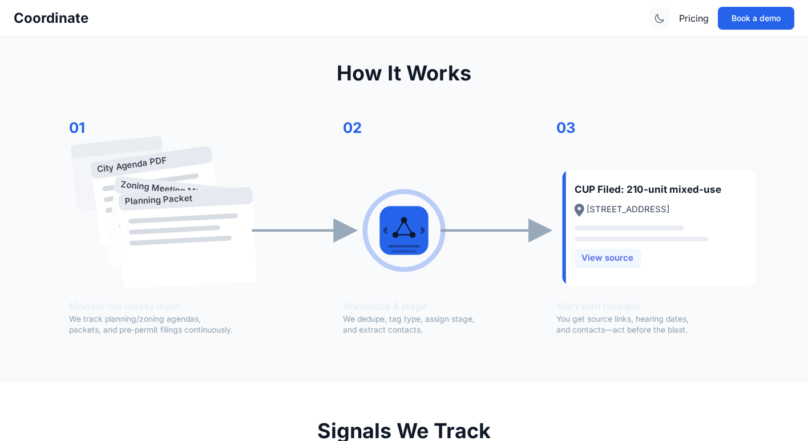
click at [655, 17] on icon "Toggle theme" at bounding box center [659, 18] width 11 height 11
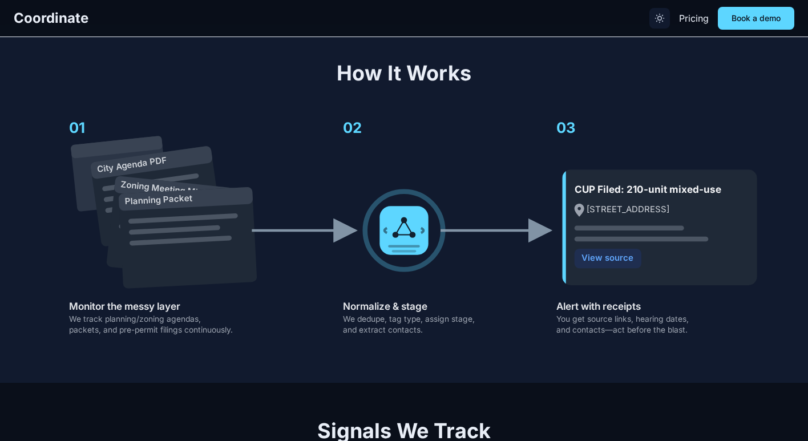
click at [655, 17] on icon "Toggle theme" at bounding box center [659, 18] width 11 height 11
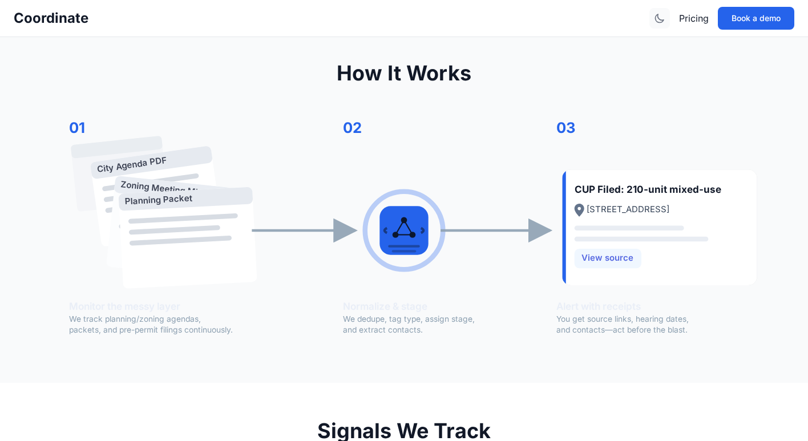
click at [655, 16] on icon "Toggle theme" at bounding box center [659, 18] width 11 height 11
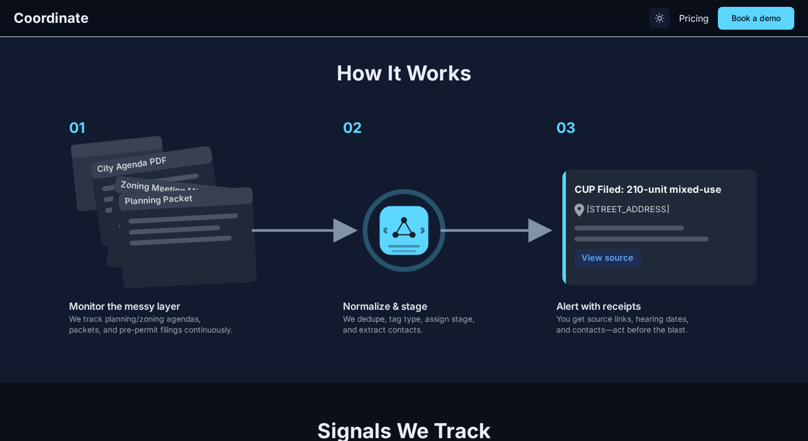
click at [655, 16] on icon "Toggle theme" at bounding box center [659, 18] width 11 height 11
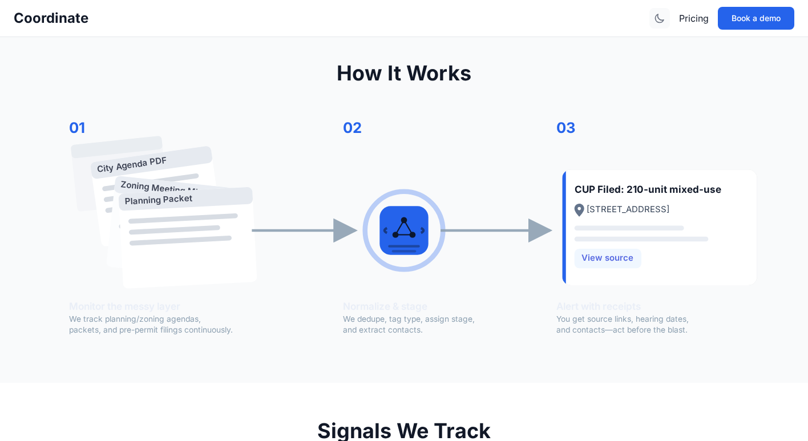
click at [655, 16] on icon "Toggle theme" at bounding box center [659, 18] width 11 height 11
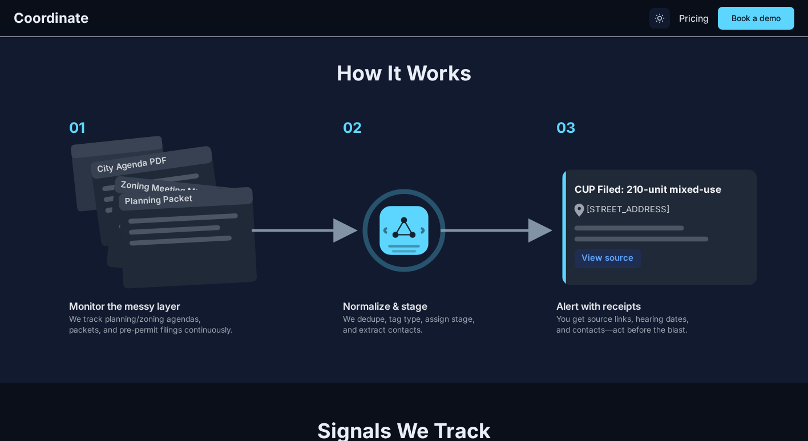
click at [655, 16] on icon "Toggle theme" at bounding box center [659, 18] width 11 height 11
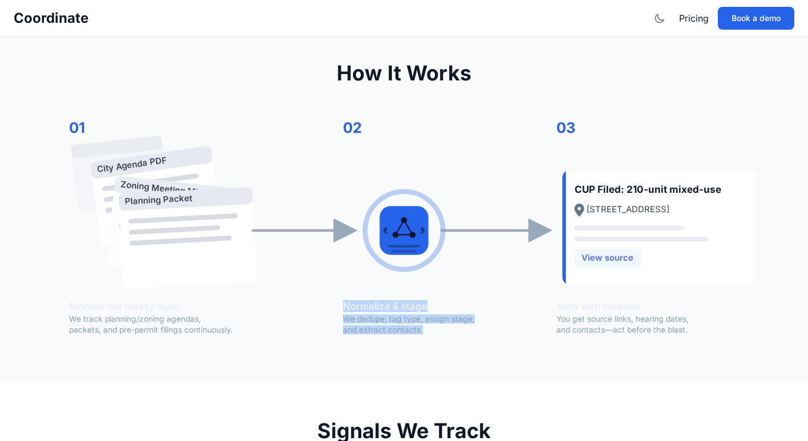
drag, startPoint x: 436, startPoint y: 339, endPoint x: 333, endPoint y: 308, distance: 107.3
click at [333, 308] on icon "City Agenda PDF Zoning Meeting Minutes Planning Packet CUP Filed: 210-unit mixe…" at bounding box center [404, 225] width 730 height 244
copy g "Normalize & stage We dedupe, tag type, assign stage, and extract contacts."
click at [384, 334] on text "and extract contacts." at bounding box center [383, 329] width 80 height 9
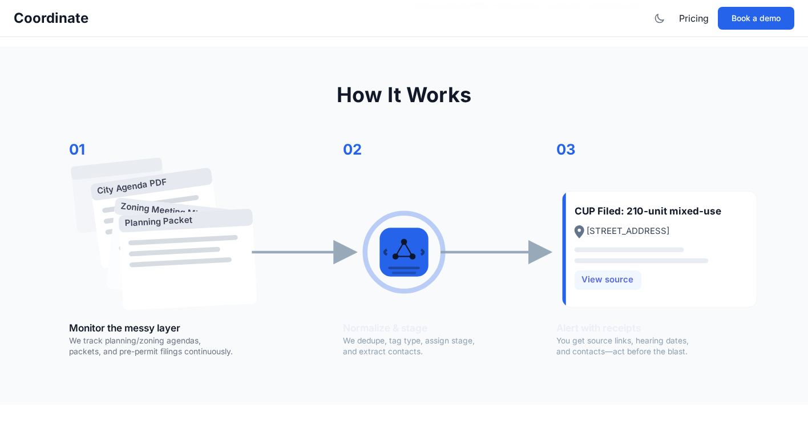
scroll to position [278, 0]
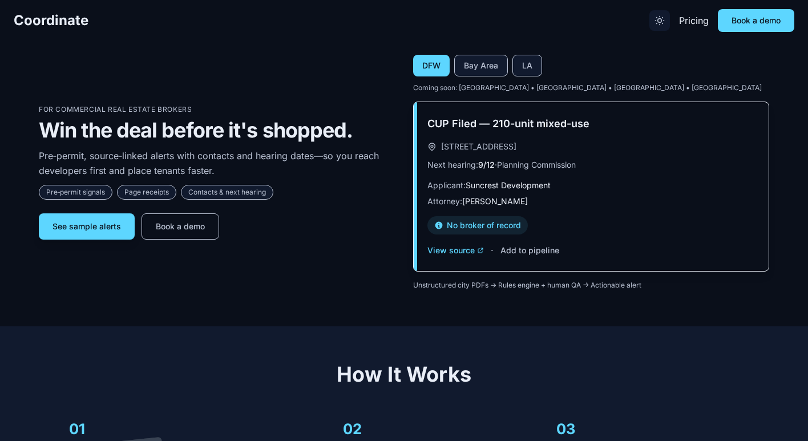
click at [666, 25] on button "Toggle theme" at bounding box center [659, 20] width 21 height 21
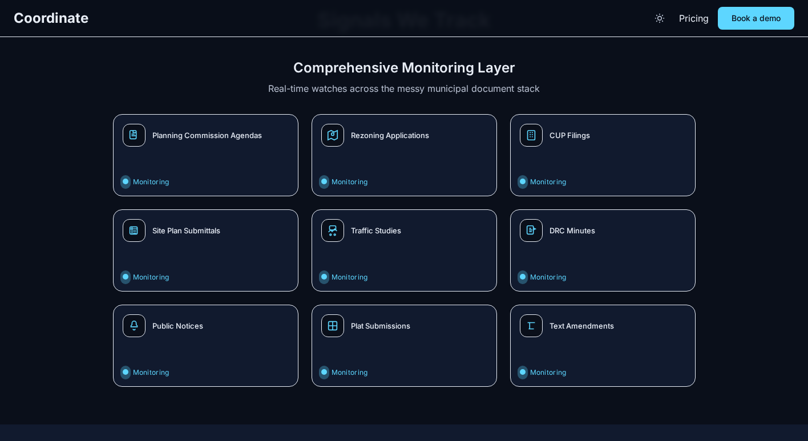
scroll to position [764, 0]
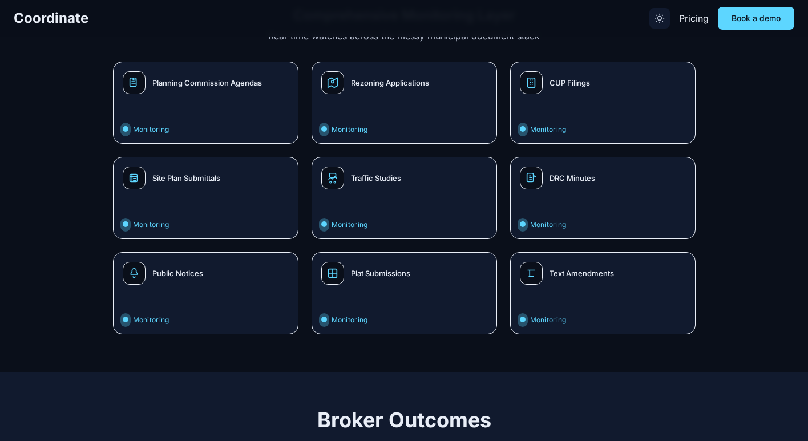
click at [663, 19] on icon "Toggle theme" at bounding box center [659, 18] width 11 height 11
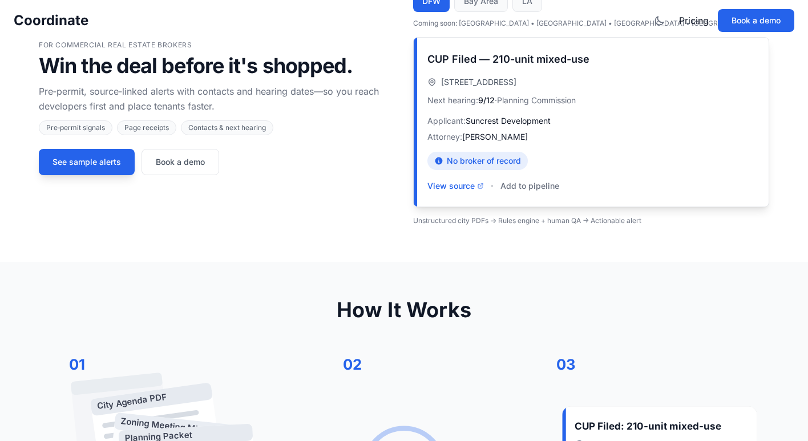
scroll to position [0, 0]
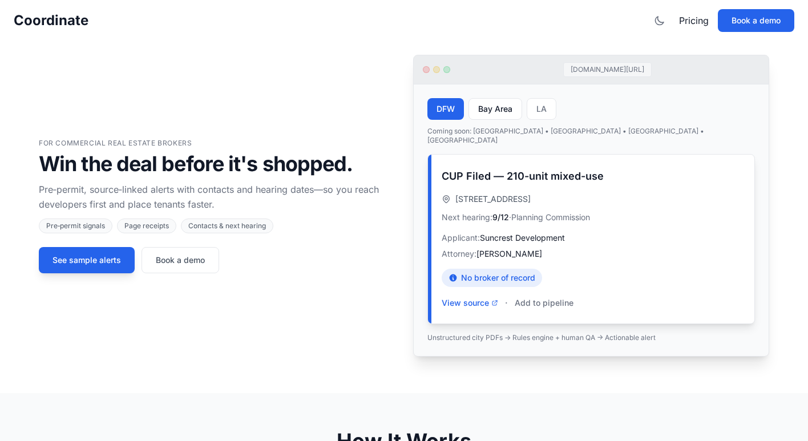
click at [511, 112] on button "Bay Area" at bounding box center [495, 109] width 54 height 22
click at [544, 111] on button "LA" at bounding box center [541, 109] width 30 height 22
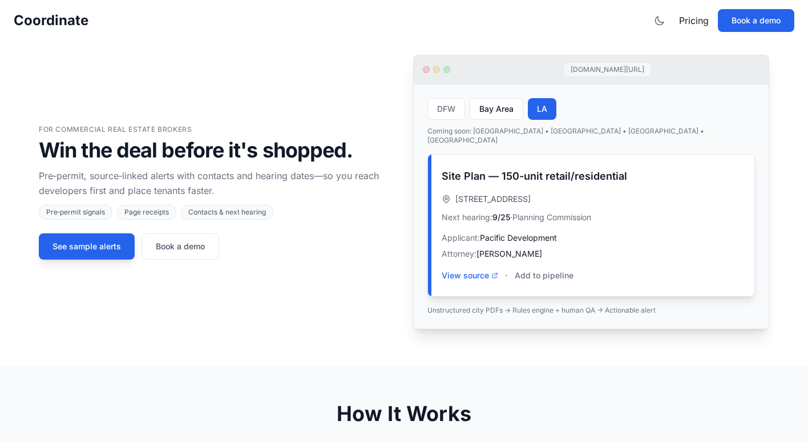
click at [499, 115] on button "Bay Area" at bounding box center [496, 109] width 54 height 22
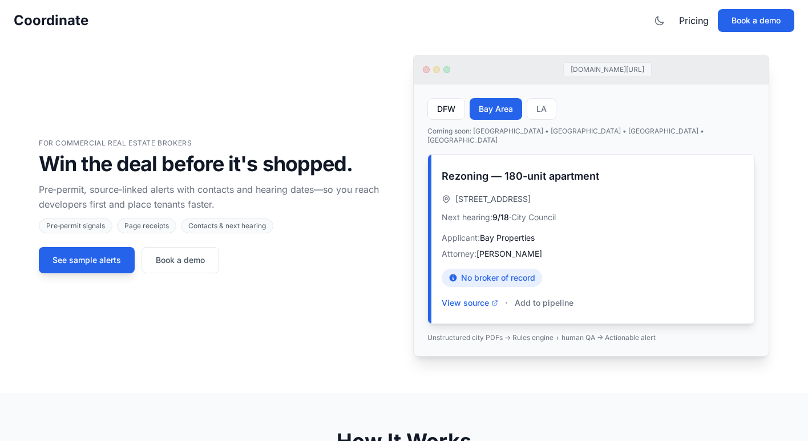
click at [447, 115] on button "DFW" at bounding box center [446, 109] width 38 height 22
click at [663, 20] on icon "Toggle theme" at bounding box center [659, 20] width 11 height 11
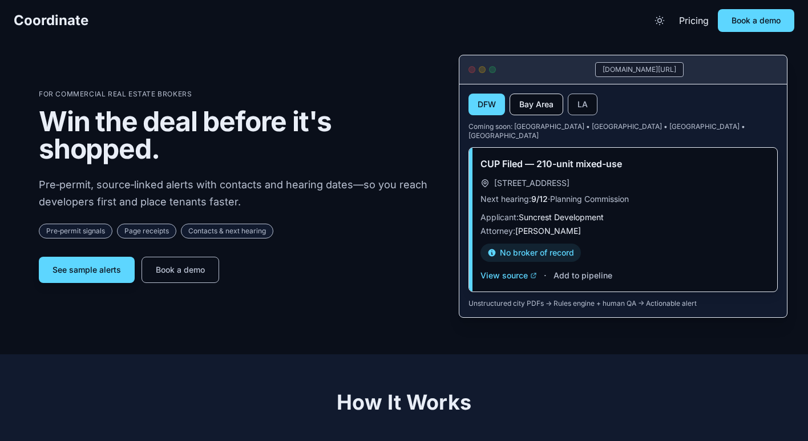
click at [547, 106] on button "Bay Area" at bounding box center [536, 105] width 54 height 22
click at [580, 106] on button "LA" at bounding box center [582, 105] width 30 height 22
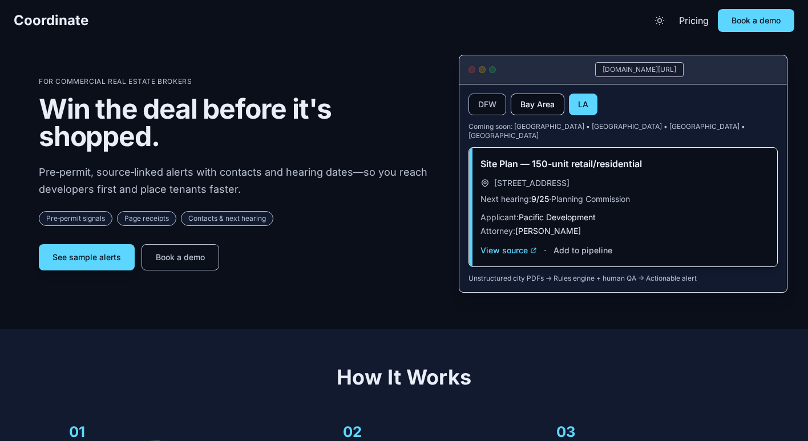
click at [548, 106] on button "Bay Area" at bounding box center [537, 105] width 54 height 22
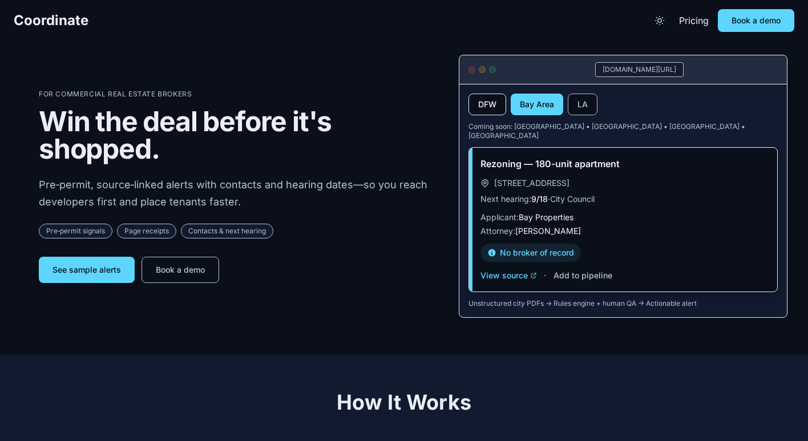
click at [495, 108] on button "DFW" at bounding box center [487, 105] width 38 height 22
click at [521, 108] on button "Bay Area" at bounding box center [536, 105] width 54 height 22
click at [585, 108] on button "LA" at bounding box center [582, 105] width 30 height 22
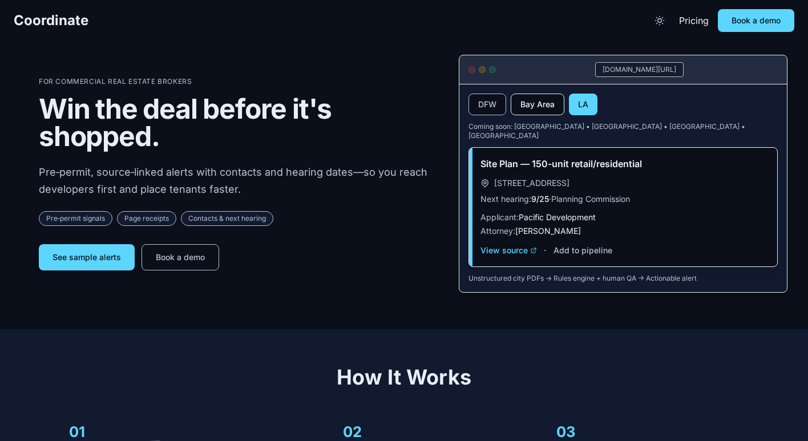
click at [549, 108] on button "Bay Area" at bounding box center [537, 105] width 54 height 22
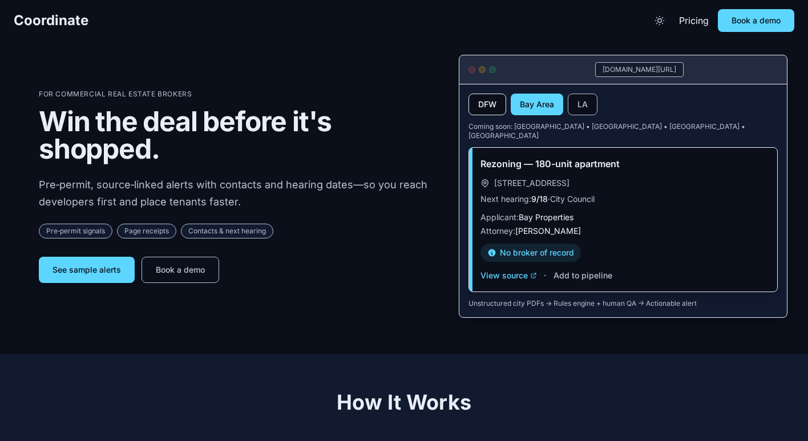
click at [489, 110] on button "DFW" at bounding box center [487, 105] width 38 height 22
click at [530, 110] on button "Bay Area" at bounding box center [536, 105] width 54 height 22
click at [578, 102] on button "LA" at bounding box center [582, 105] width 30 height 22
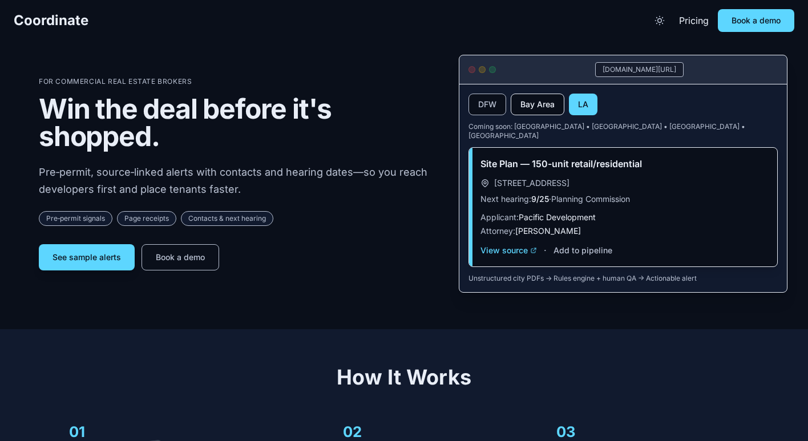
click at [533, 105] on button "Bay Area" at bounding box center [537, 105] width 54 height 22
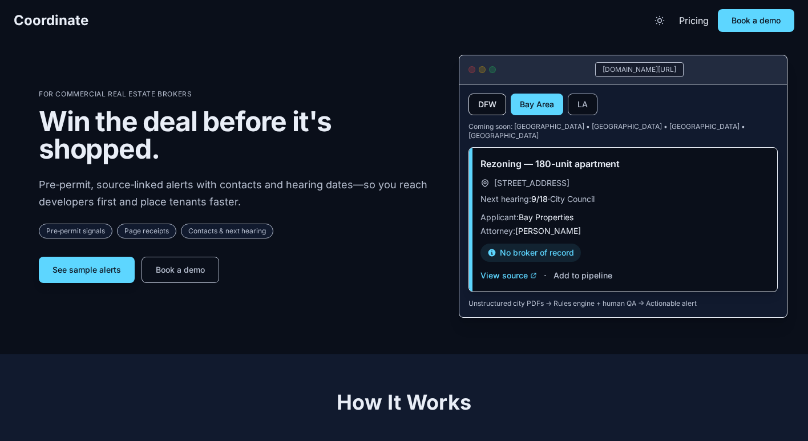
click at [488, 105] on button "DFW" at bounding box center [487, 105] width 38 height 22
click at [527, 106] on button "Bay Area" at bounding box center [536, 105] width 54 height 22
click at [493, 107] on button "DFW" at bounding box center [487, 105] width 38 height 22
click at [522, 107] on button "Bay Area" at bounding box center [536, 105] width 54 height 22
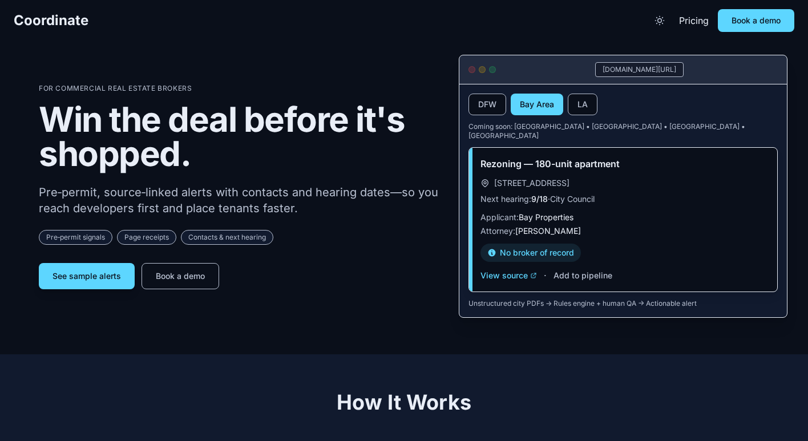
click at [596, 67] on div "[DOMAIN_NAME][URL]" at bounding box center [639, 69] width 88 height 15
click at [660, 21] on icon "Toggle theme" at bounding box center [659, 21] width 9 height 9
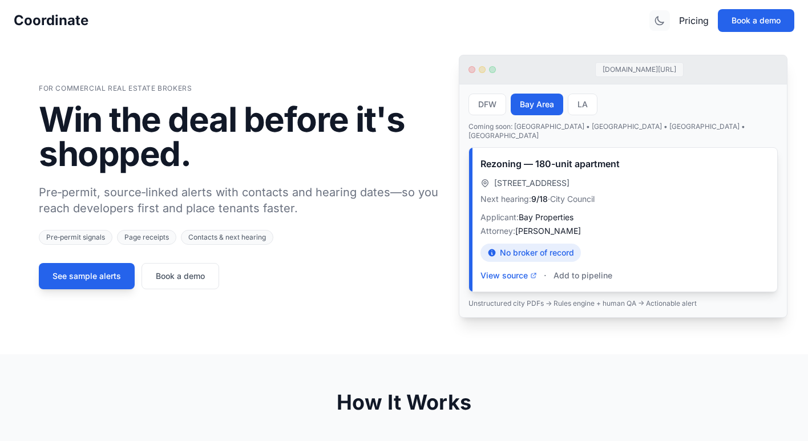
click at [658, 18] on icon "Toggle theme" at bounding box center [659, 20] width 11 height 11
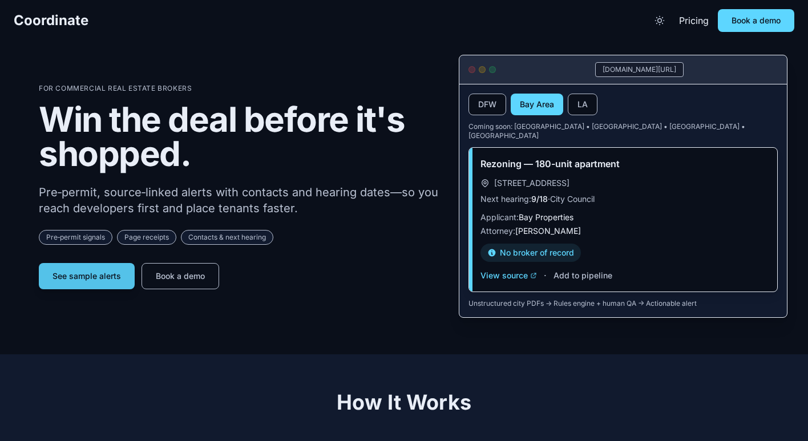
click at [86, 276] on button "See sample alerts" at bounding box center [87, 276] width 96 height 26
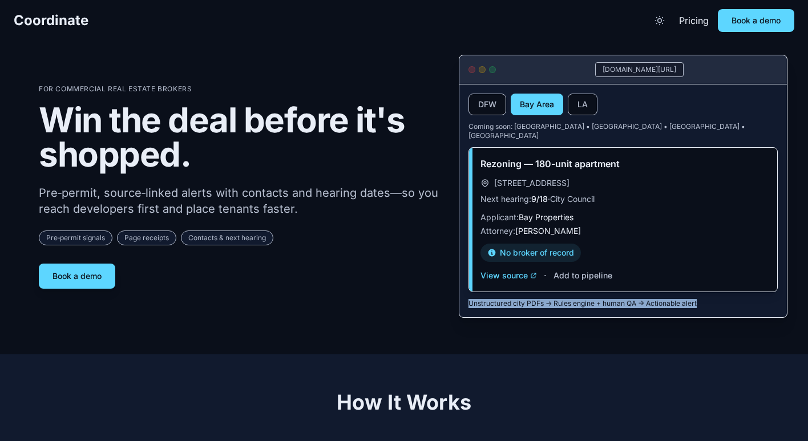
drag, startPoint x: 469, startPoint y: 298, endPoint x: 705, endPoint y: 293, distance: 236.2
click at [705, 299] on p "Unstructured city PDFs → Rules engine + human QA → Actionable alert" at bounding box center [622, 303] width 309 height 9
copy p "Unstructured city PDFs → Rules engine + human QA → Actionable alert"
click at [698, 302] on div "[GEOGRAPHIC_DATA] LA Coming soon: [GEOGRAPHIC_DATA] • [GEOGRAPHIC_DATA] • [GEOG…" at bounding box center [622, 200] width 327 height 233
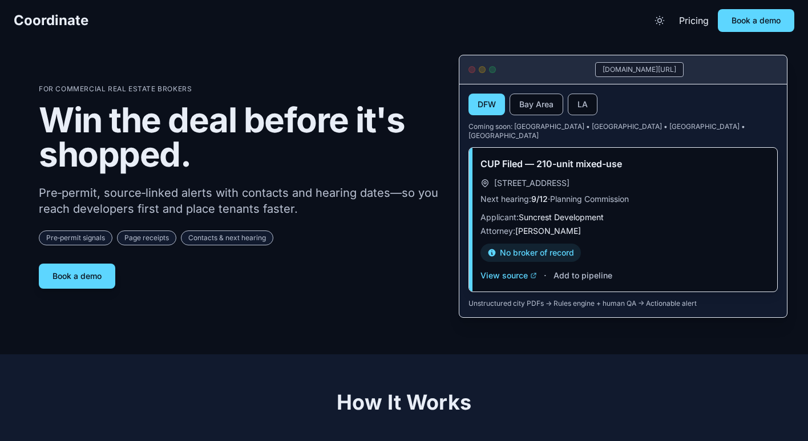
click at [503, 274] on div "CUP Filed — 210-unit mixed-use [STREET_ADDRESS] Next hearing: 9/12 · Planning C…" at bounding box center [623, 220] width 308 height 144
click at [505, 271] on button "View source" at bounding box center [508, 276] width 56 height 14
click at [561, 269] on button "Add to pipeline" at bounding box center [582, 276] width 59 height 14
click at [574, 269] on button "Add to pipeline" at bounding box center [582, 276] width 59 height 14
click at [570, 269] on button "Add to pipeline" at bounding box center [582, 276] width 59 height 14
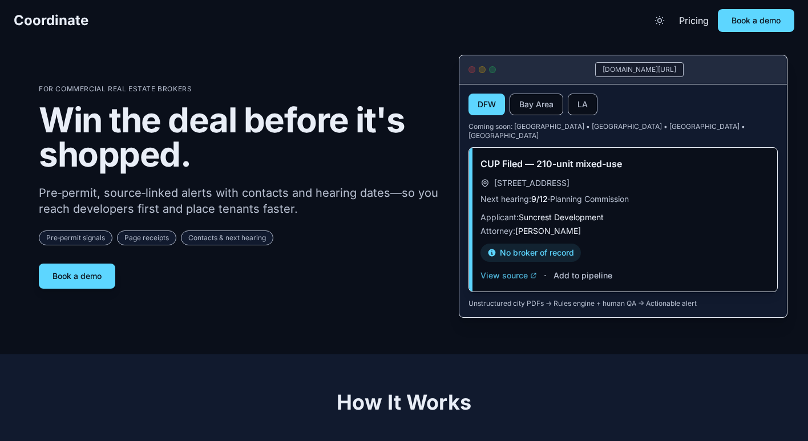
click at [530, 272] on icon at bounding box center [533, 275] width 7 height 7
click at [523, 269] on button "View source" at bounding box center [508, 276] width 56 height 14
click at [517, 269] on button "View source" at bounding box center [508, 276] width 56 height 14
click at [561, 269] on button "Add to pipeline" at bounding box center [582, 276] width 59 height 14
click at [534, 273] on icon at bounding box center [533, 275] width 5 height 5
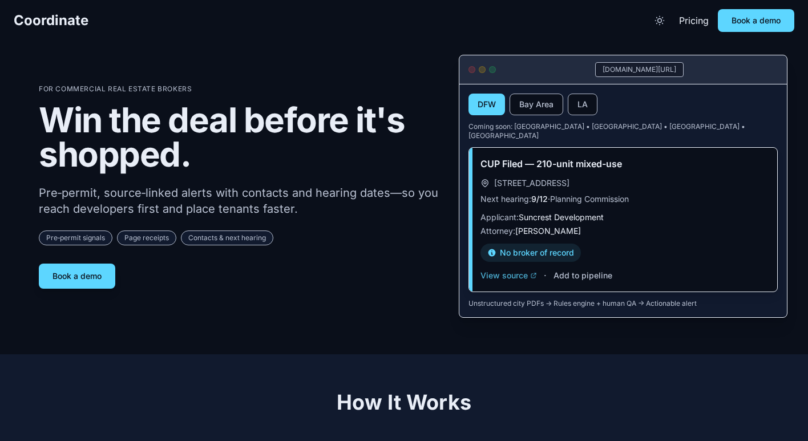
click at [518, 270] on button "View source" at bounding box center [508, 276] width 56 height 14
click at [572, 269] on button "Add to pipeline" at bounding box center [582, 276] width 59 height 14
click at [571, 269] on button "Add to pipeline" at bounding box center [582, 276] width 59 height 14
click at [525, 269] on button "View source" at bounding box center [508, 276] width 56 height 14
click at [524, 269] on button "View source" at bounding box center [508, 276] width 56 height 14
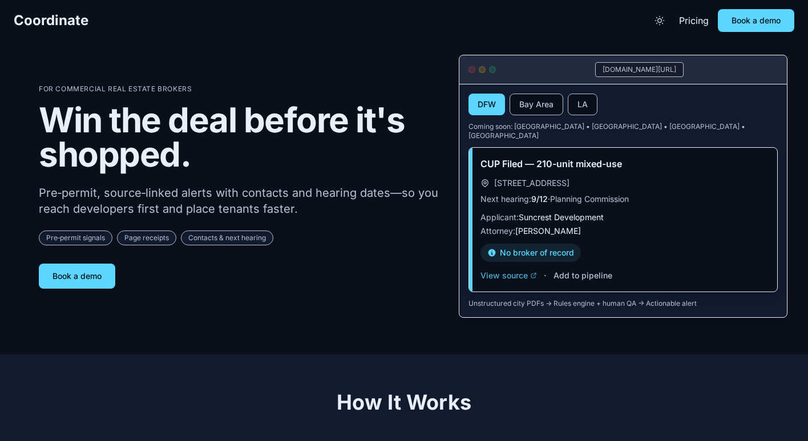
click at [524, 269] on button "View source" at bounding box center [508, 276] width 56 height 14
click at [511, 270] on button "View source" at bounding box center [508, 276] width 56 height 14
click at [569, 269] on button "Add to pipeline" at bounding box center [582, 276] width 59 height 14
click at [522, 269] on button "View source" at bounding box center [508, 276] width 56 height 14
click at [569, 269] on button "Add to pipeline" at bounding box center [582, 276] width 59 height 14
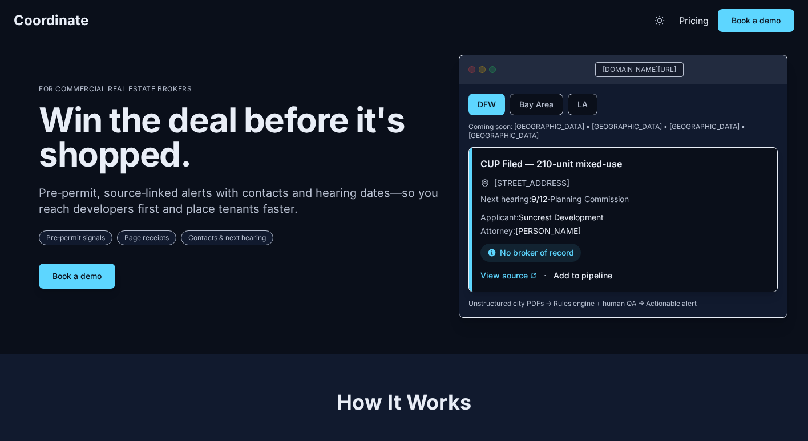
click at [569, 269] on button "Add to pipeline" at bounding box center [582, 276] width 59 height 14
click at [101, 270] on link "Book a demo" at bounding box center [77, 275] width 76 height 25
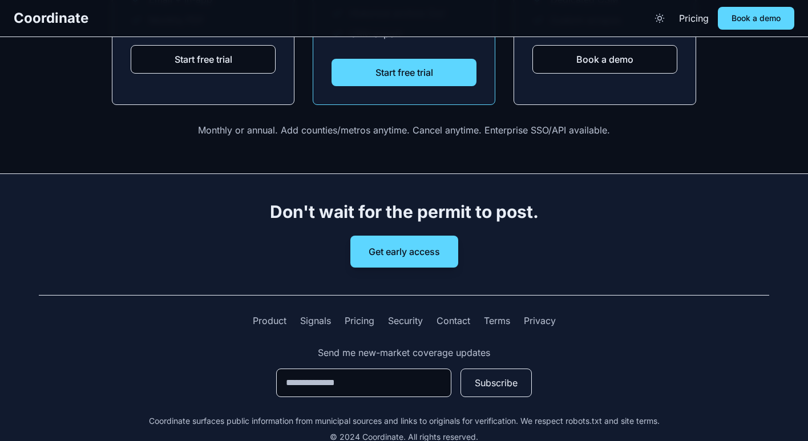
scroll to position [1636, 0]
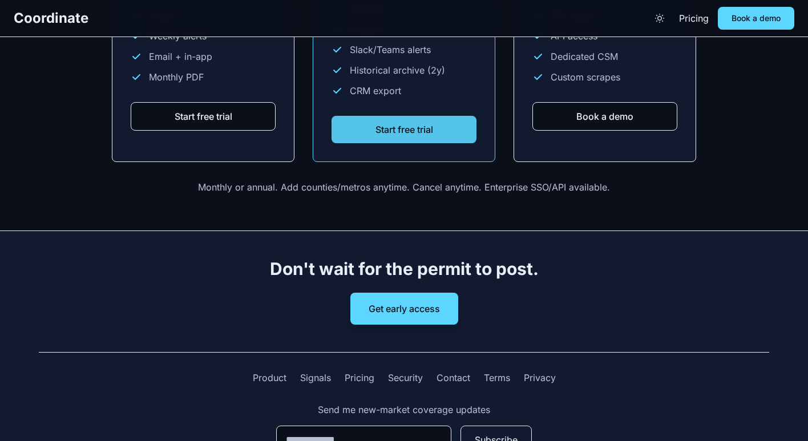
click at [383, 131] on button "Start free trial" at bounding box center [403, 129] width 145 height 27
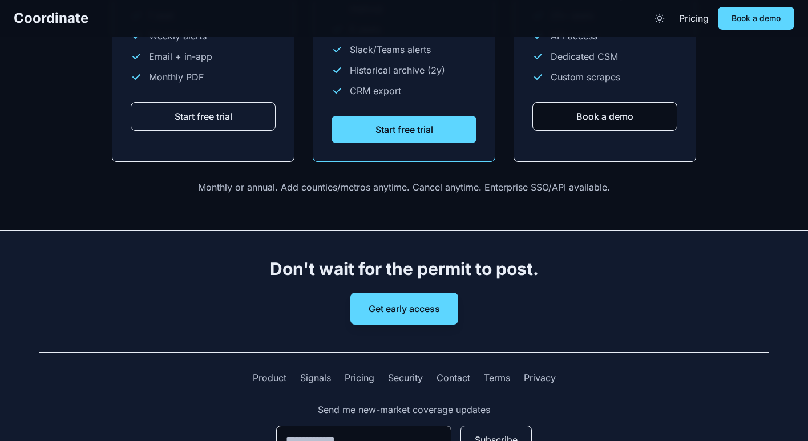
click at [230, 102] on button "Start free trial" at bounding box center [203, 116] width 145 height 29
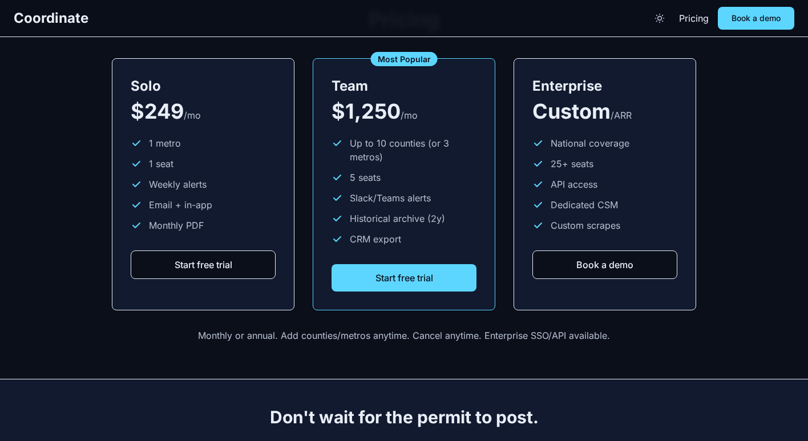
scroll to position [0, 0]
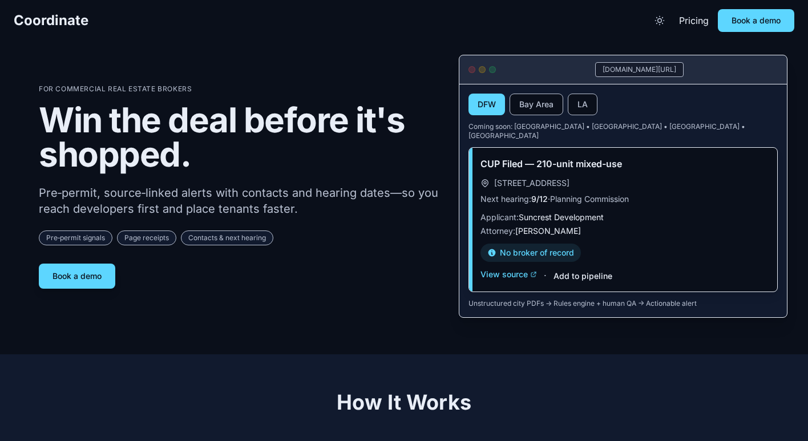
click at [563, 270] on button "Add to pipeline" at bounding box center [582, 275] width 59 height 11
click at [519, 269] on button "View source" at bounding box center [508, 274] width 56 height 11
click at [523, 269] on button "View source" at bounding box center [508, 274] width 56 height 11
click at [504, 269] on button "View source" at bounding box center [508, 274] width 56 height 11
click at [567, 270] on button "Add to pipeline" at bounding box center [582, 275] width 59 height 11
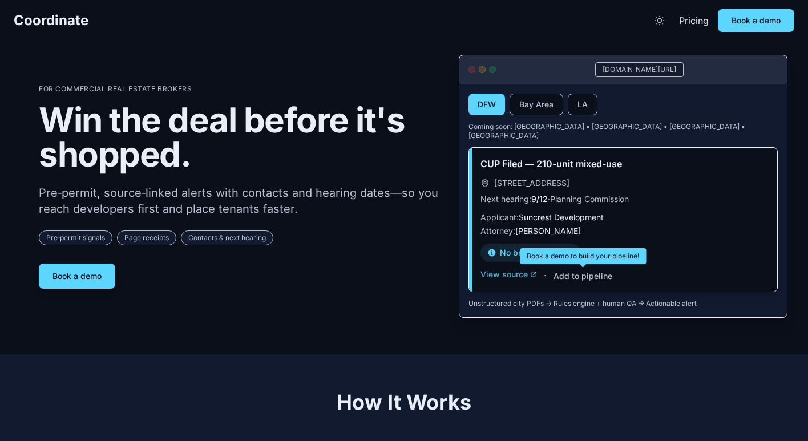
click at [521, 269] on button "View source" at bounding box center [508, 274] width 56 height 11
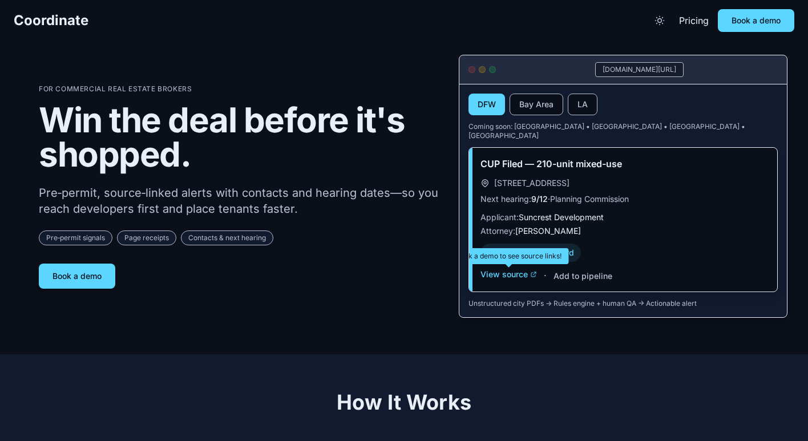
click at [521, 277] on div "CUP Filed — 210-unit mixed-use [STREET_ADDRESS] Next hearing: 9/12 · Planning C…" at bounding box center [623, 220] width 308 height 144
click at [517, 269] on button "View source" at bounding box center [508, 274] width 56 height 11
click at [518, 269] on button "View source" at bounding box center [508, 274] width 56 height 11
click at [510, 269] on button "View source" at bounding box center [508, 274] width 56 height 11
click at [234, 283] on div "Book a demo" at bounding box center [239, 275] width 401 height 25
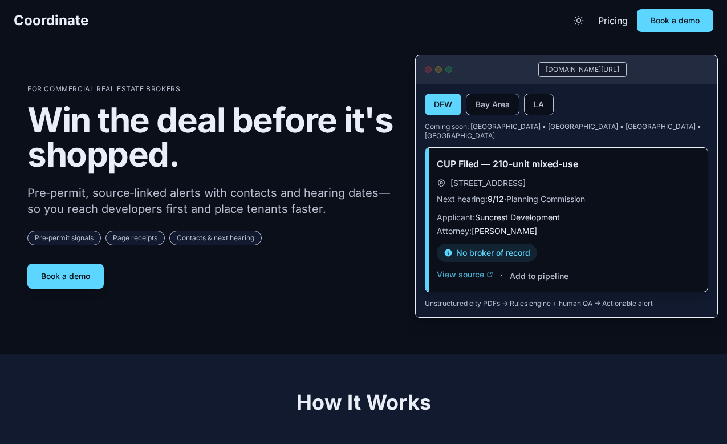
click at [469, 269] on button "View source" at bounding box center [465, 274] width 56 height 11
click at [520, 270] on button "Add to pipeline" at bounding box center [539, 275] width 59 height 11
click at [457, 269] on button "View source" at bounding box center [465, 274] width 56 height 11
click at [377, 281] on div "Book a demo" at bounding box center [212, 275] width 370 height 25
